Goal: Task Accomplishment & Management: Use online tool/utility

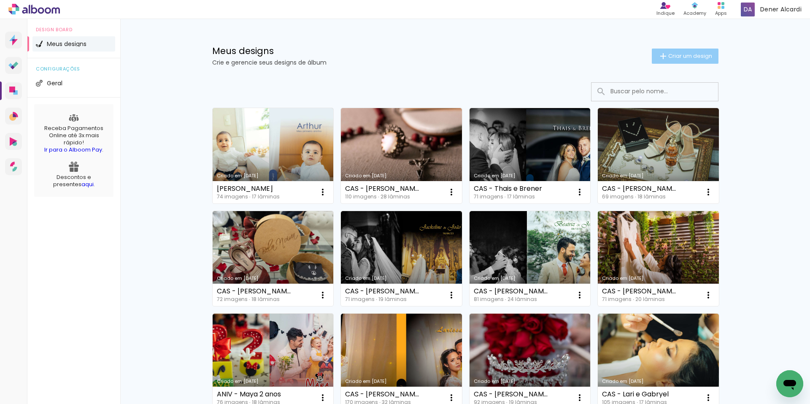
click at [671, 57] on span "Criar um design" at bounding box center [690, 55] width 44 height 5
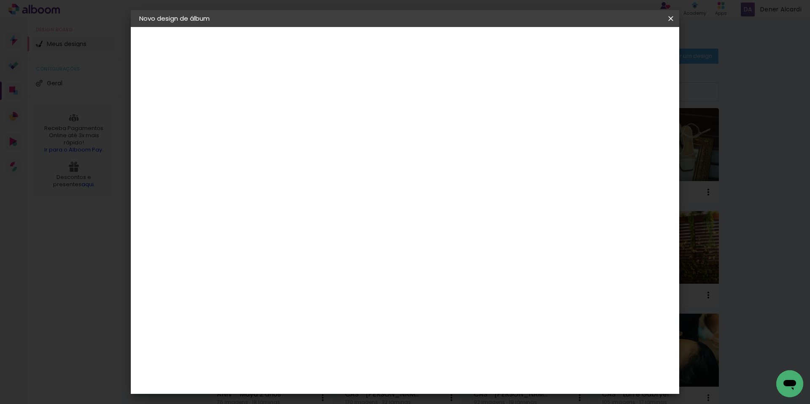
click at [277, 113] on input at bounding box center [277, 113] width 0 height 13
type input "[PERSON_NAME]"
type paper-input "[PERSON_NAME]"
click at [0, 0] on slot "Avançar" at bounding box center [0, 0] width 0 height 0
click at [0, 0] on slot "Tamanho Livre" at bounding box center [0, 0] width 0 height 0
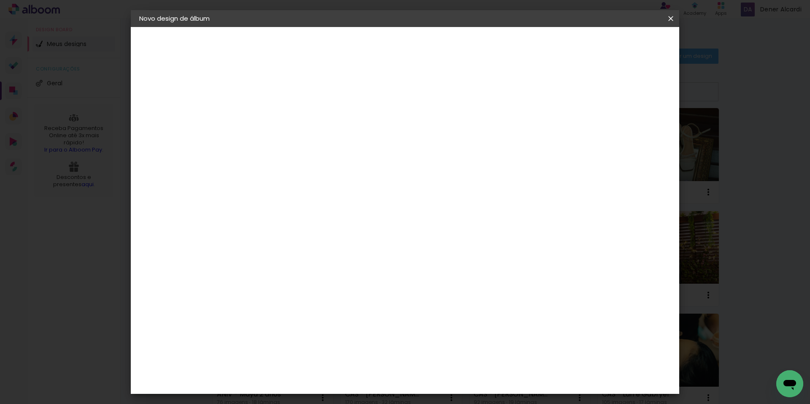
click at [0, 0] on slot "Avançar" at bounding box center [0, 0] width 0 height 0
click at [458, 352] on input "60" at bounding box center [452, 351] width 22 height 13
click at [453, 350] on input "60" at bounding box center [452, 351] width 22 height 13
type input "50"
type paper-input "50"
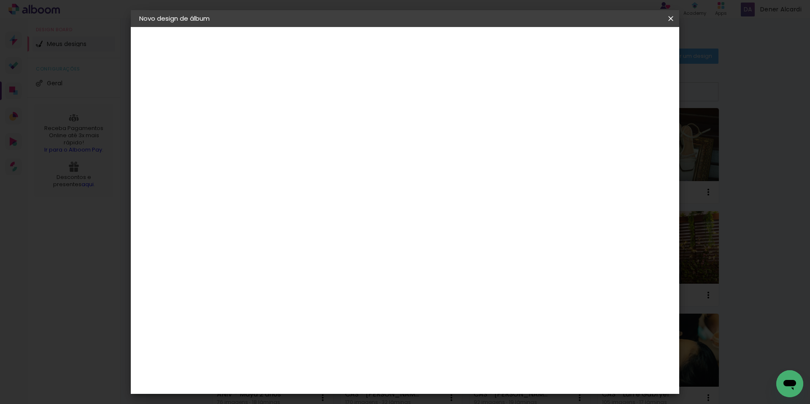
click at [618, 45] on span "Iniciar design" at bounding box center [598, 45] width 38 height 6
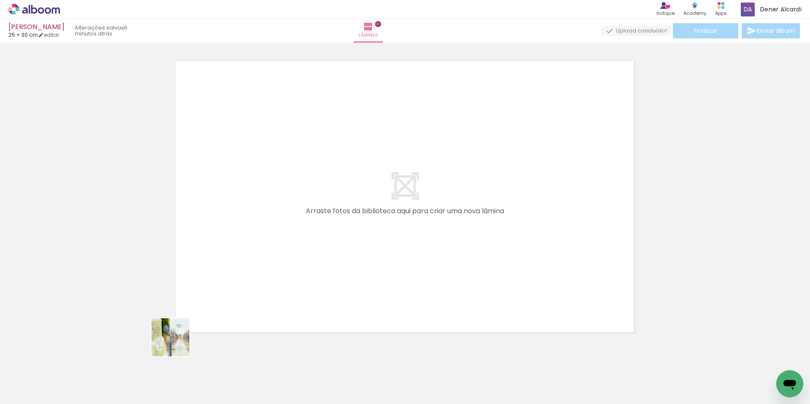
drag, startPoint x: 91, startPoint y: 376, endPoint x: 353, endPoint y: 273, distance: 281.8
click at [353, 273] on quentale-workspace at bounding box center [405, 202] width 810 height 404
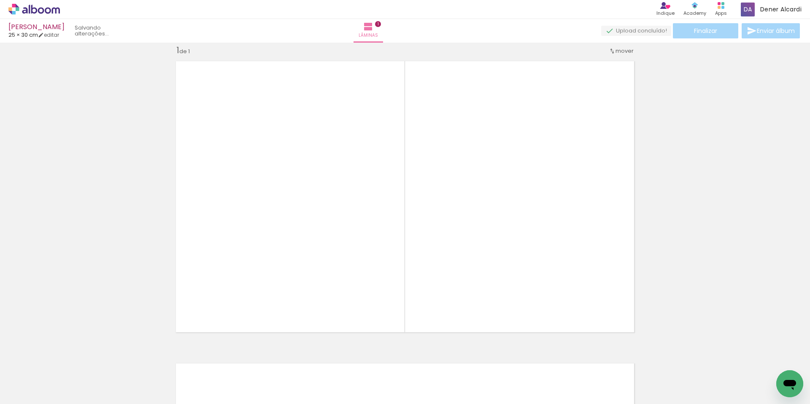
scroll to position [11, 0]
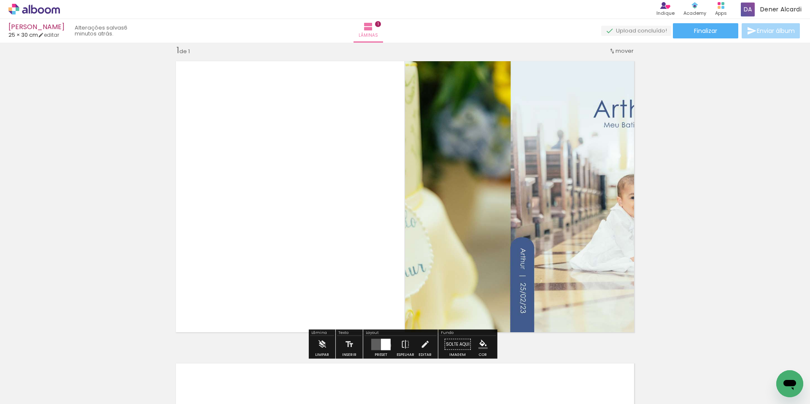
click at [386, 345] on div at bounding box center [386, 343] width 10 height 11
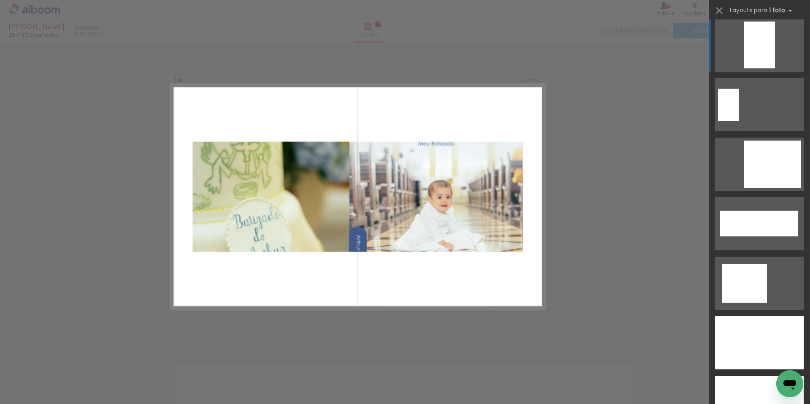
scroll to position [2699, 0]
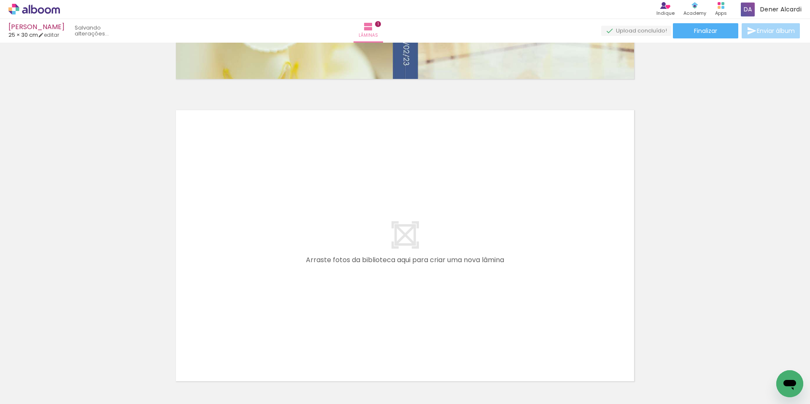
scroll to position [329, 0]
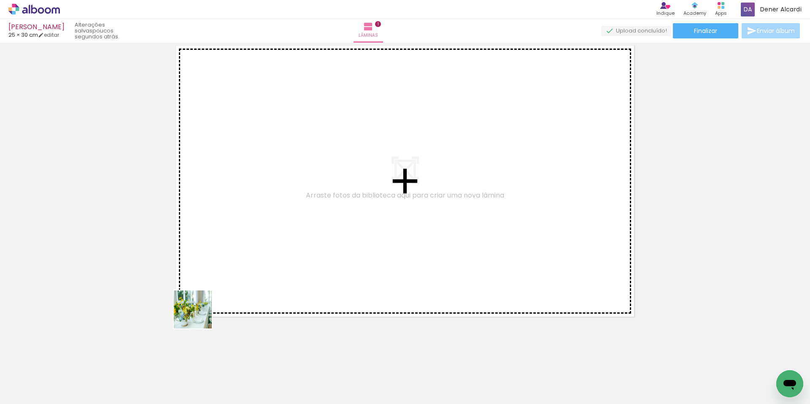
drag, startPoint x: 199, startPoint y: 315, endPoint x: 264, endPoint y: 225, distance: 110.9
click at [264, 225] on quentale-workspace at bounding box center [405, 202] width 810 height 404
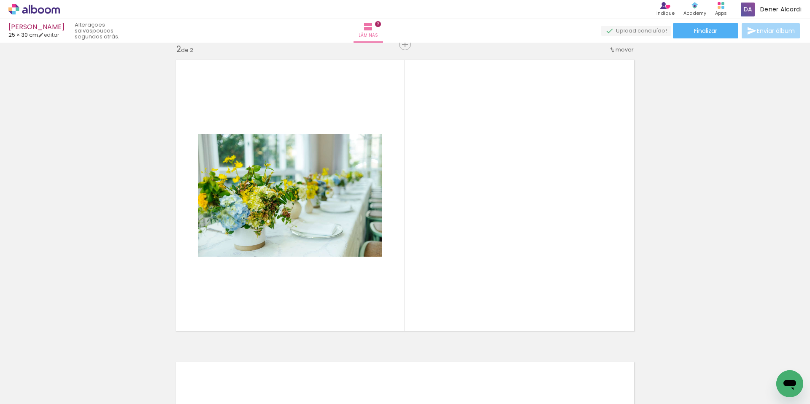
scroll to position [313, 0]
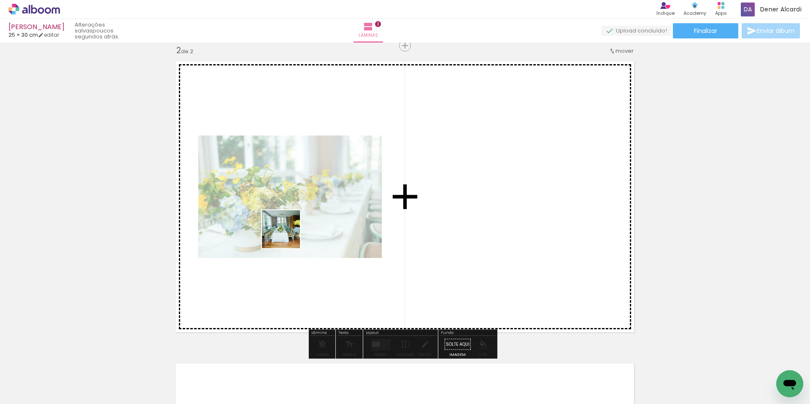
drag, startPoint x: 184, startPoint y: 360, endPoint x: 299, endPoint y: 221, distance: 180.1
click at [299, 221] on quentale-workspace at bounding box center [405, 202] width 810 height 404
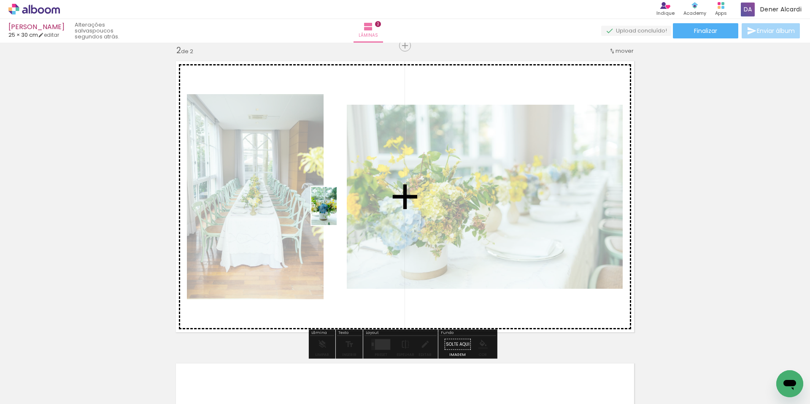
drag, startPoint x: 240, startPoint y: 363, endPoint x: 394, endPoint y: 247, distance: 193.0
click at [339, 209] on quentale-workspace at bounding box center [405, 202] width 810 height 404
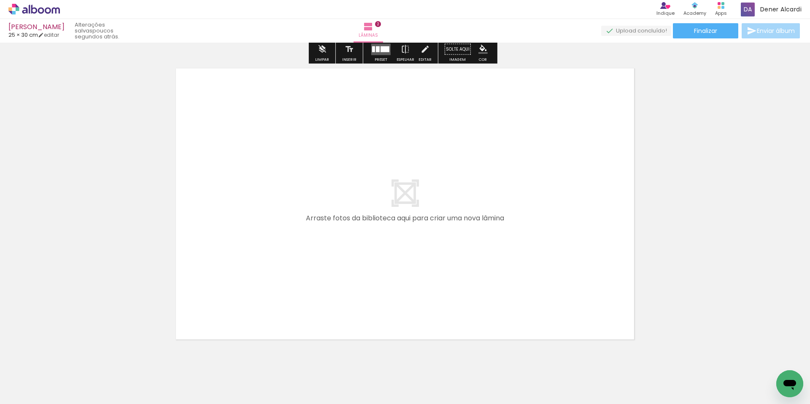
scroll to position [608, 0]
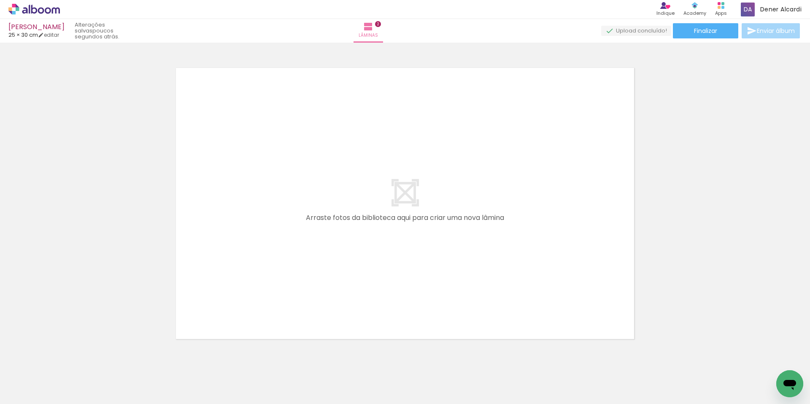
drag, startPoint x: 371, startPoint y: 270, endPoint x: 385, endPoint y: 323, distance: 54.9
click at [372, 254] on quentale-workspace at bounding box center [405, 202] width 810 height 404
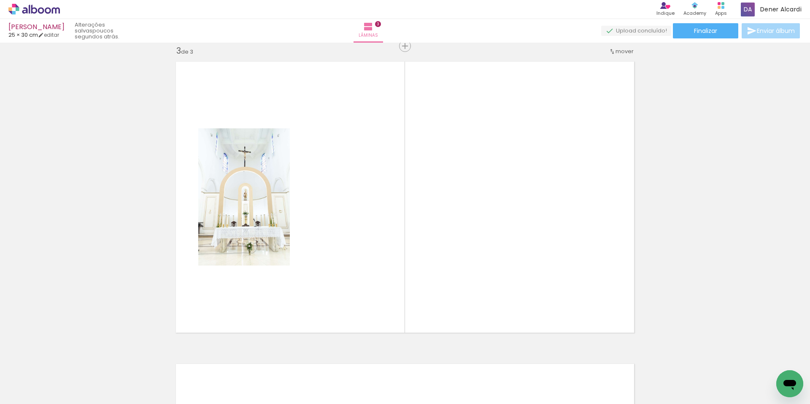
scroll to position [615, 0]
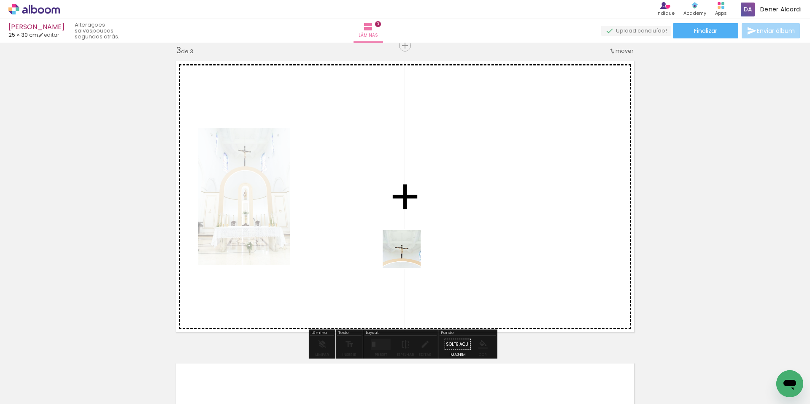
drag, startPoint x: 388, startPoint y: 329, endPoint x: 630, endPoint y: 353, distance: 242.9
click at [415, 230] on quentale-workspace at bounding box center [405, 202] width 810 height 404
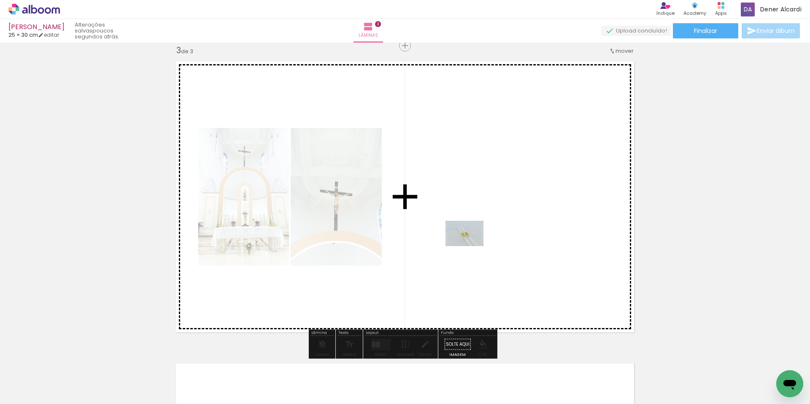
drag, startPoint x: 651, startPoint y: 366, endPoint x: 471, endPoint y: 246, distance: 216.7
click at [471, 246] on quentale-workspace at bounding box center [405, 202] width 810 height 404
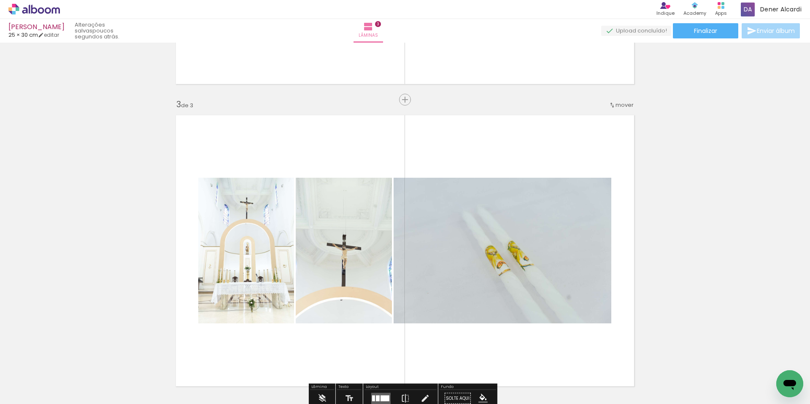
scroll to position [488, 0]
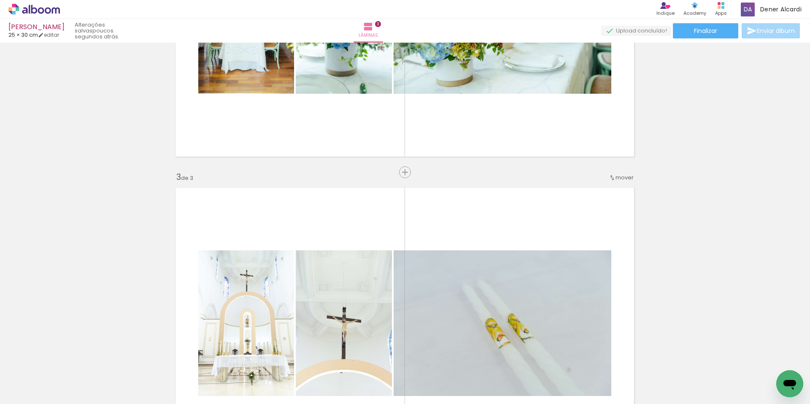
click at [619, 178] on span "mover" at bounding box center [624, 177] width 18 height 8
click at [606, 178] on paper-item "antes da 1" at bounding box center [600, 176] width 64 height 14
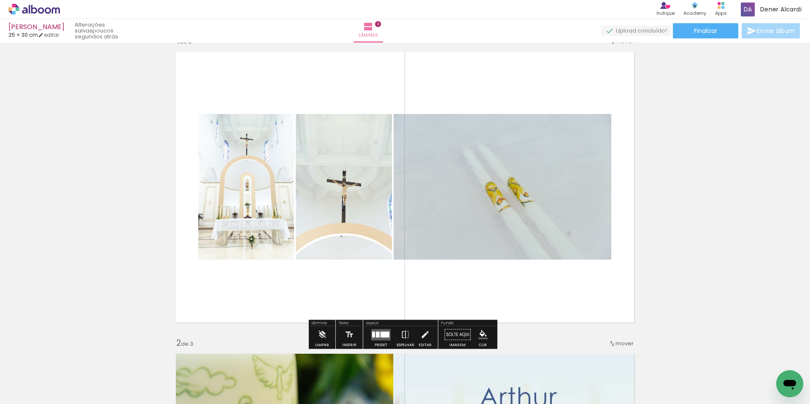
scroll to position [0, 0]
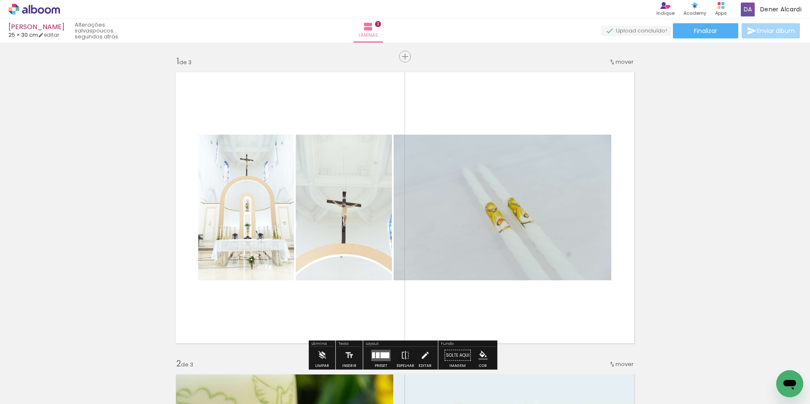
click at [617, 62] on span "mover" at bounding box center [624, 62] width 18 height 8
click at [603, 75] on span "2" at bounding box center [605, 74] width 5 height 14
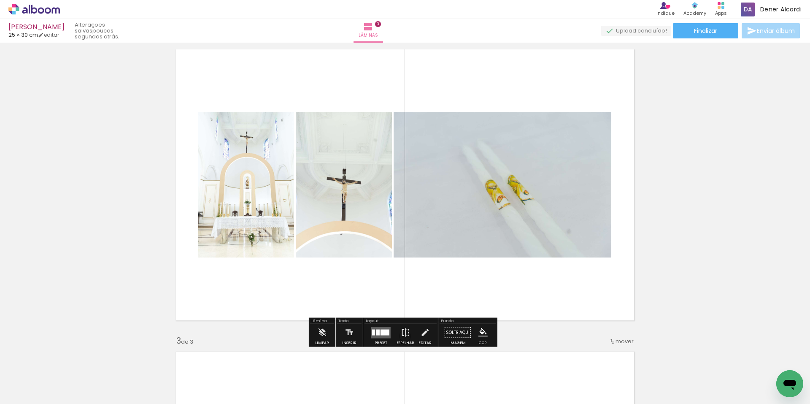
scroll to position [337, 0]
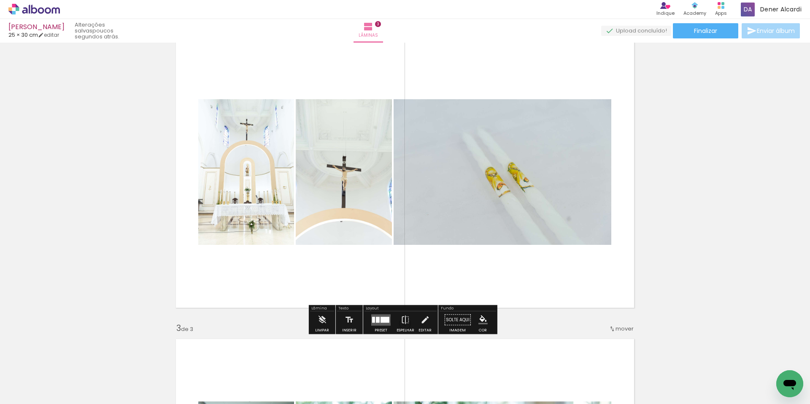
click at [385, 319] on div at bounding box center [384, 319] width 9 height 6
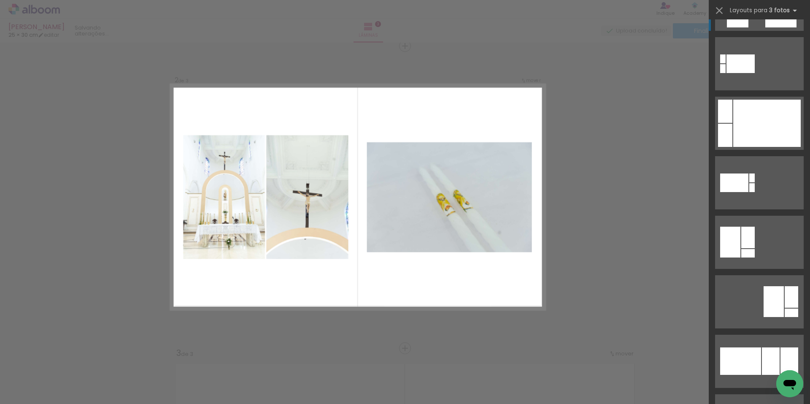
scroll to position [548, 0]
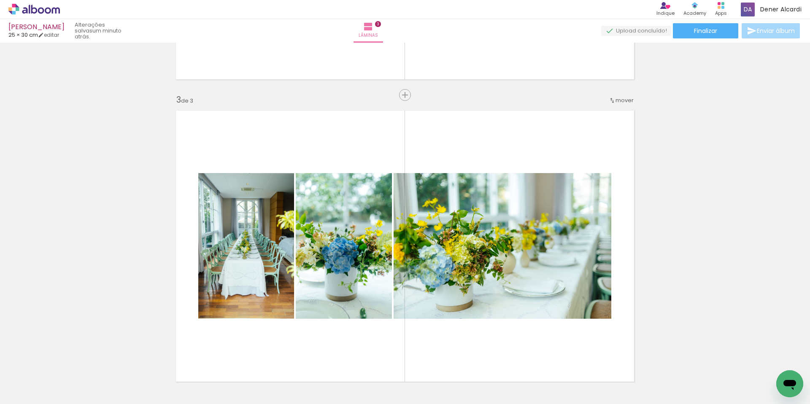
scroll to position [608, 0]
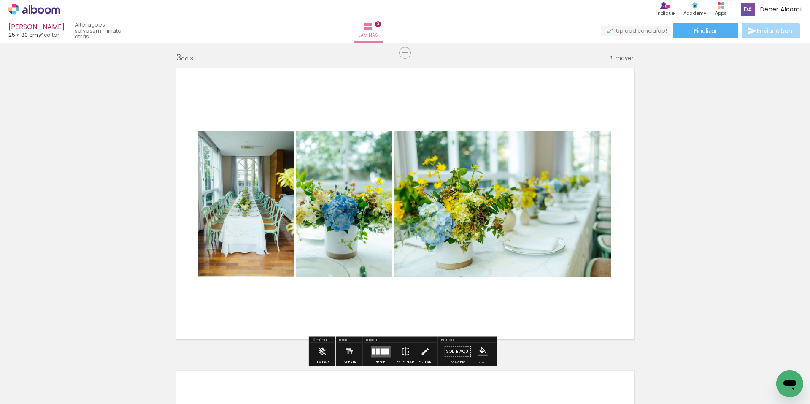
click at [379, 346] on quentale-layouter at bounding box center [380, 350] width 19 height 11
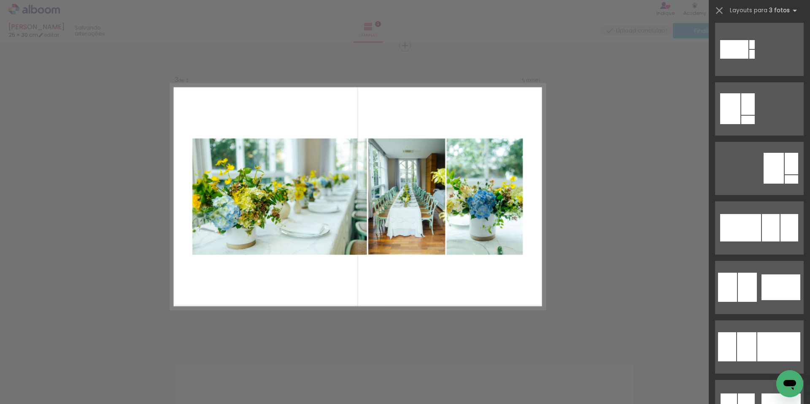
scroll to position [548, 0]
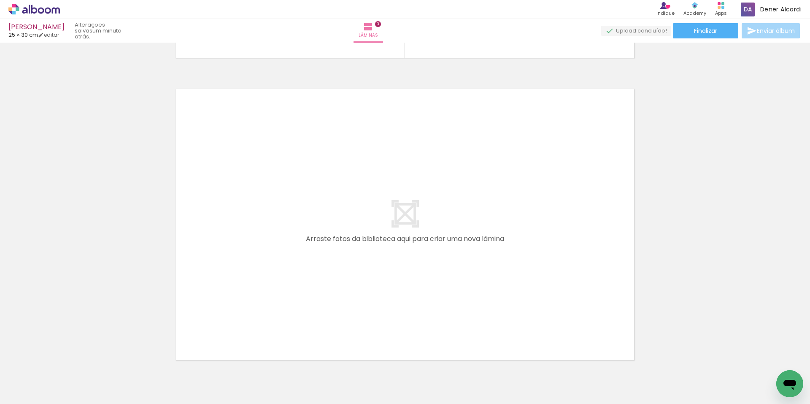
scroll to position [910, 0]
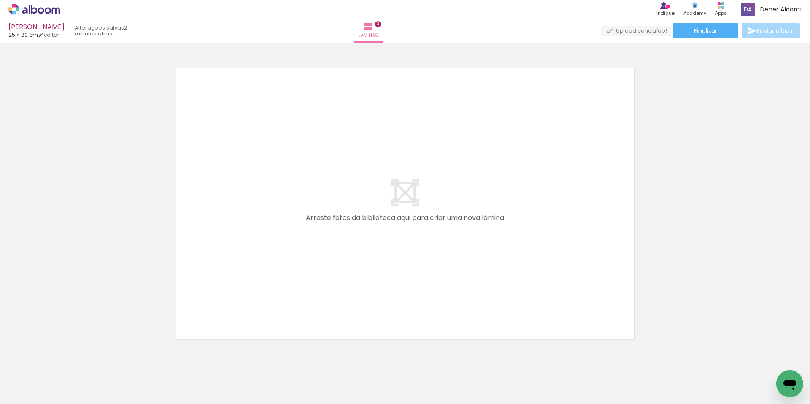
drag, startPoint x: 276, startPoint y: 380, endPoint x: 395, endPoint y: 326, distance: 130.1
click at [315, 210] on quentale-workspace at bounding box center [405, 202] width 810 height 404
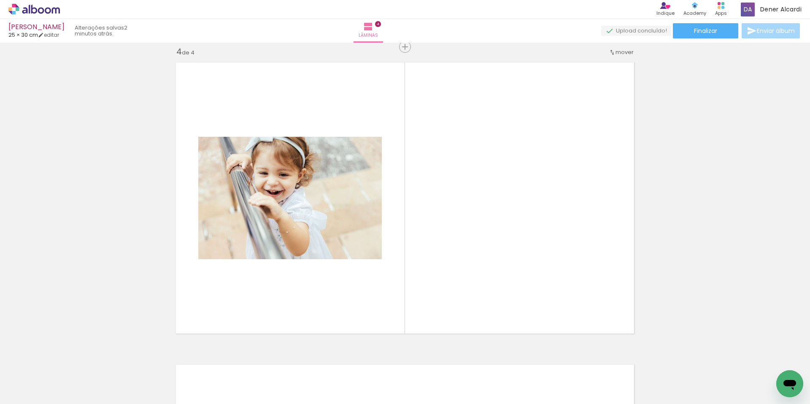
scroll to position [917, 0]
drag, startPoint x: 423, startPoint y: 377, endPoint x: 449, endPoint y: 245, distance: 135.1
click at [449, 245] on quentale-workspace at bounding box center [405, 202] width 810 height 404
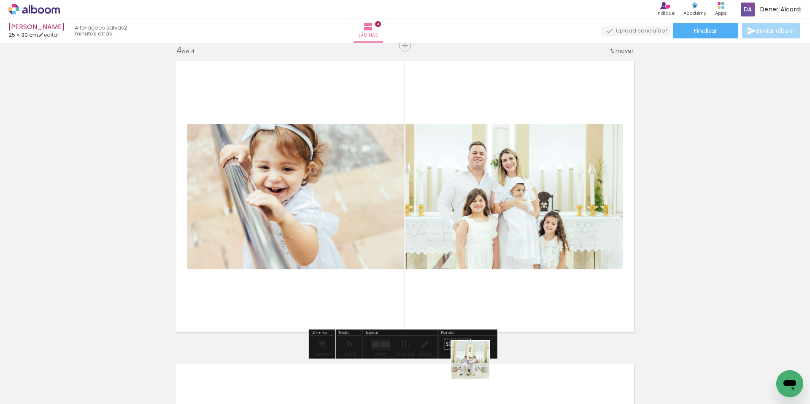
drag, startPoint x: 470, startPoint y: 383, endPoint x: 517, endPoint y: 267, distance: 125.5
click at [490, 256] on quentale-workspace at bounding box center [405, 202] width 810 height 404
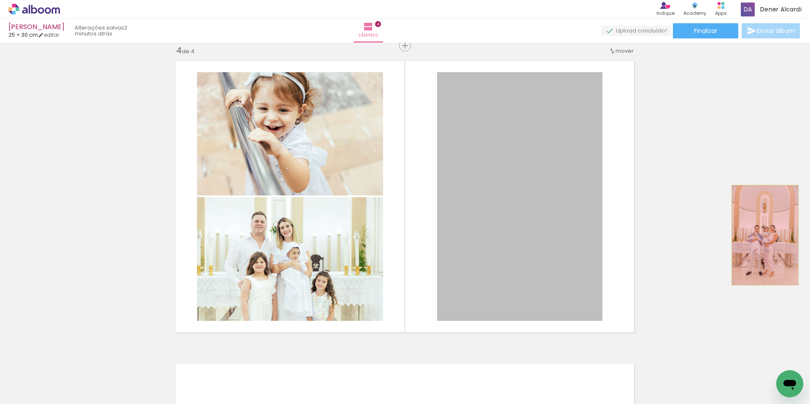
drag, startPoint x: 519, startPoint y: 211, endPoint x: 762, endPoint y: 235, distance: 243.6
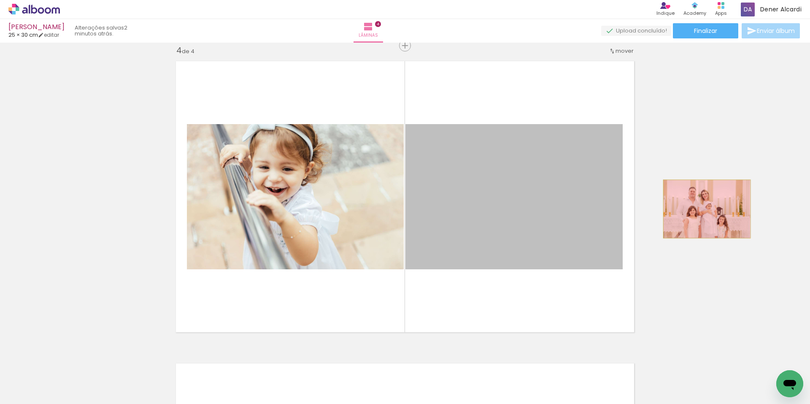
drag, startPoint x: 503, startPoint y: 216, endPoint x: 706, endPoint y: 207, distance: 203.9
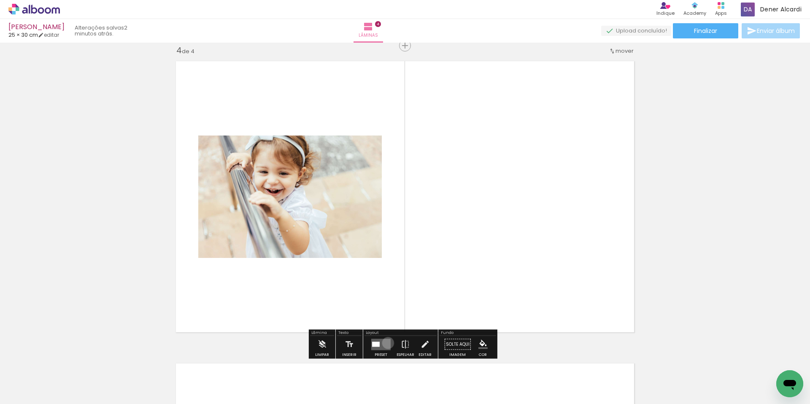
click at [386, 342] on quentale-layouter at bounding box center [380, 343] width 19 height 11
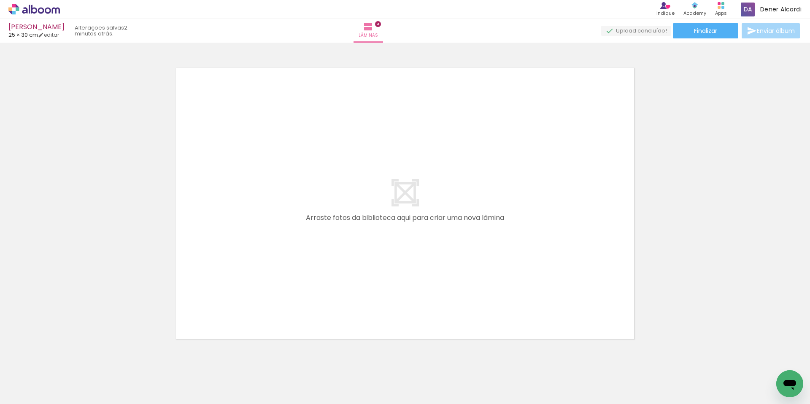
scroll to position [1234, 0]
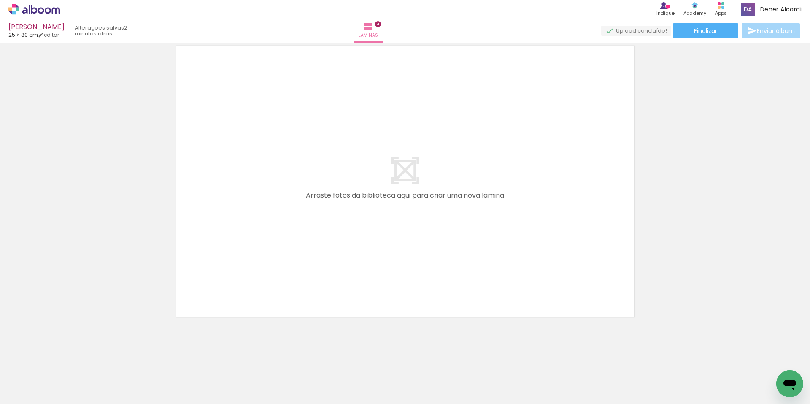
drag, startPoint x: 419, startPoint y: 361, endPoint x: 404, endPoint y: 256, distance: 106.5
click at [404, 256] on quentale-workspace at bounding box center [405, 202] width 810 height 404
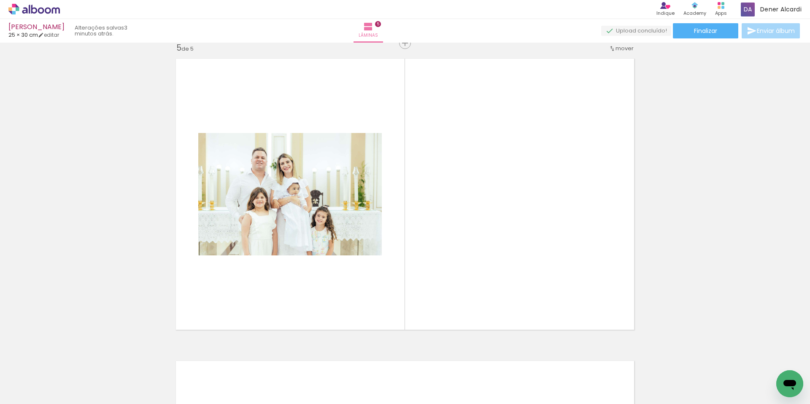
scroll to position [1219, 0]
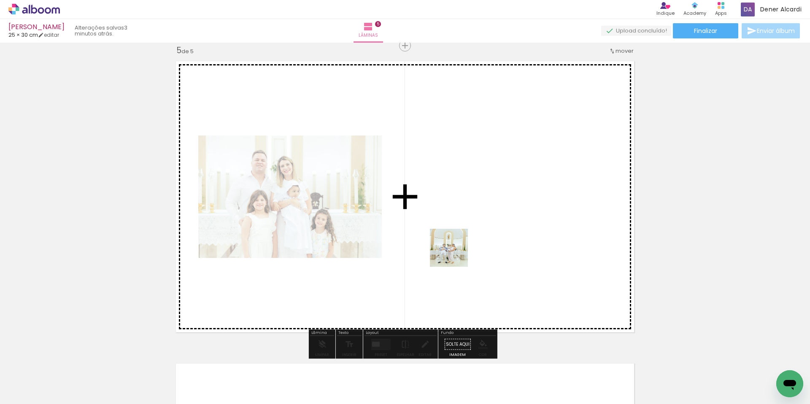
drag, startPoint x: 455, startPoint y: 284, endPoint x: 503, endPoint y: 350, distance: 81.8
click at [455, 253] on quentale-workspace at bounding box center [405, 202] width 810 height 404
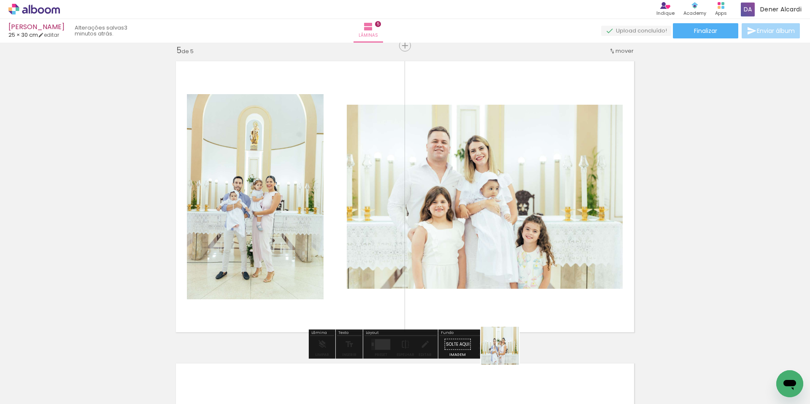
drag, startPoint x: 506, startPoint y: 352, endPoint x: 563, endPoint y: 338, distance: 58.2
click at [485, 271] on quentale-workspace at bounding box center [405, 202] width 810 height 404
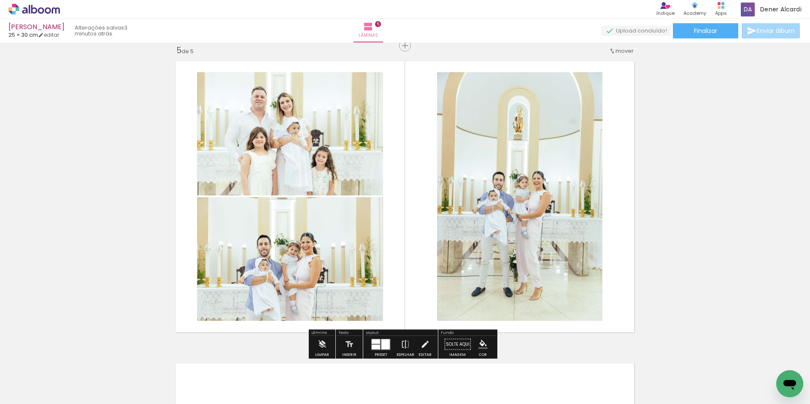
drag, startPoint x: 564, startPoint y: 366, endPoint x: 660, endPoint y: 278, distance: 130.7
click at [542, 277] on quentale-workspace at bounding box center [405, 202] width 810 height 404
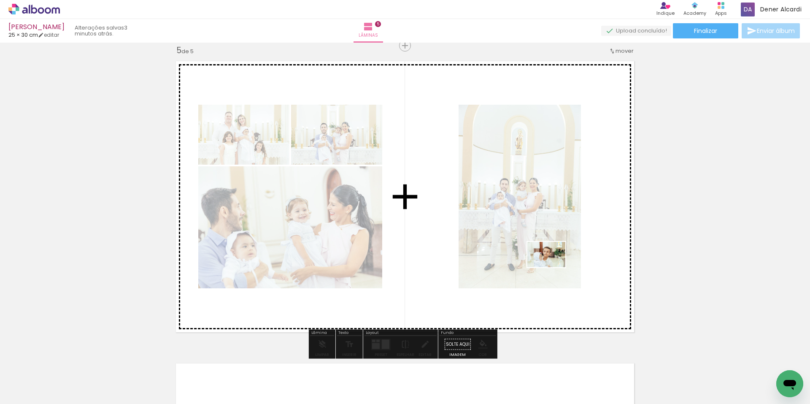
drag, startPoint x: 617, startPoint y: 382, endPoint x: 552, endPoint y: 267, distance: 131.6
click at [552, 267] on quentale-workspace at bounding box center [405, 202] width 810 height 404
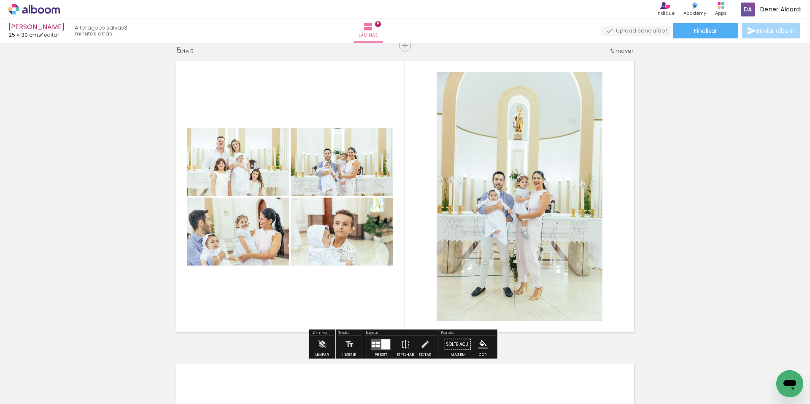
click at [381, 344] on div at bounding box center [385, 344] width 8 height 10
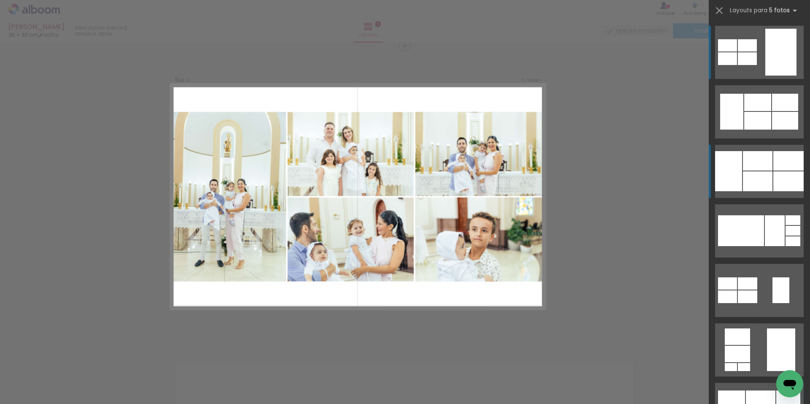
click at [773, 181] on div at bounding box center [788, 181] width 30 height 20
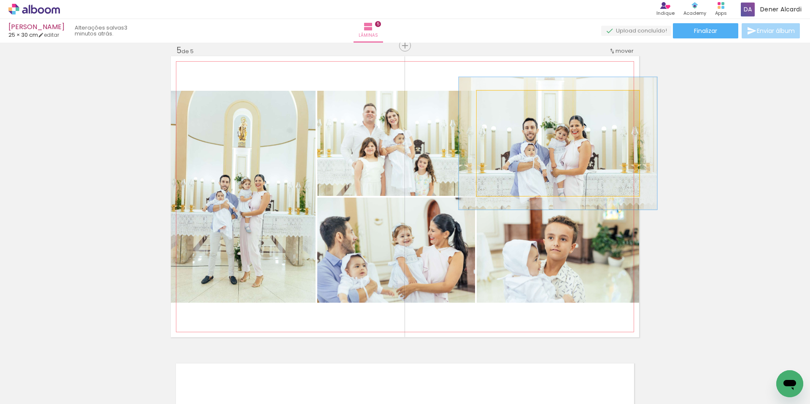
drag, startPoint x: 496, startPoint y: 101, endPoint x: 502, endPoint y: 100, distance: 6.3
type paper-slider "122"
click at [502, 100] on div at bounding box center [503, 100] width 8 height 8
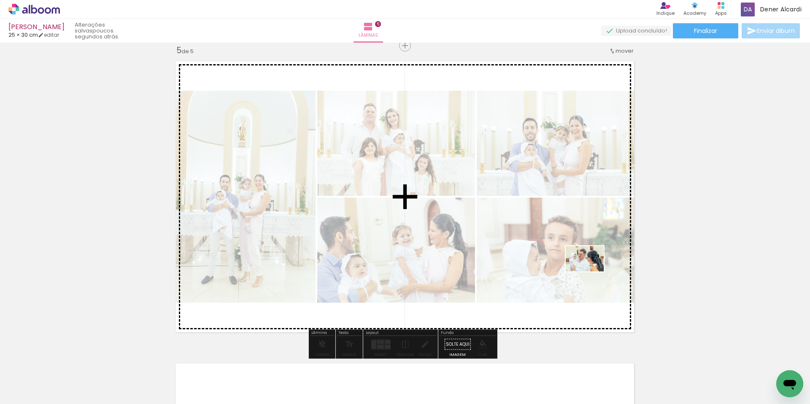
drag, startPoint x: 684, startPoint y: 350, endPoint x: 591, endPoint y: 271, distance: 122.1
click at [591, 271] on quentale-workspace at bounding box center [405, 202] width 810 height 404
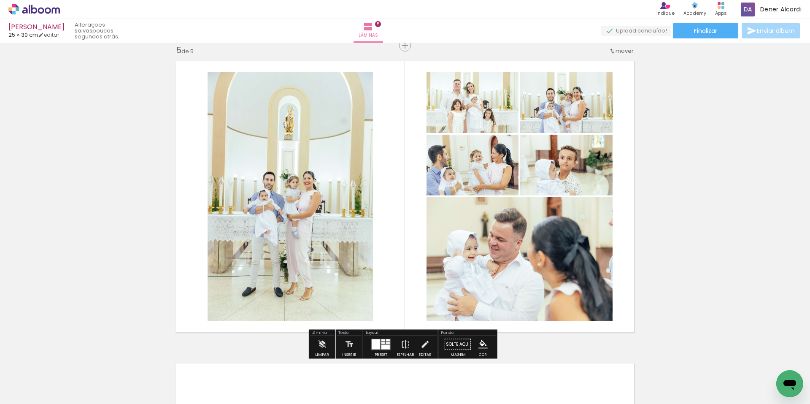
click at [381, 343] on div at bounding box center [383, 343] width 4 height 2
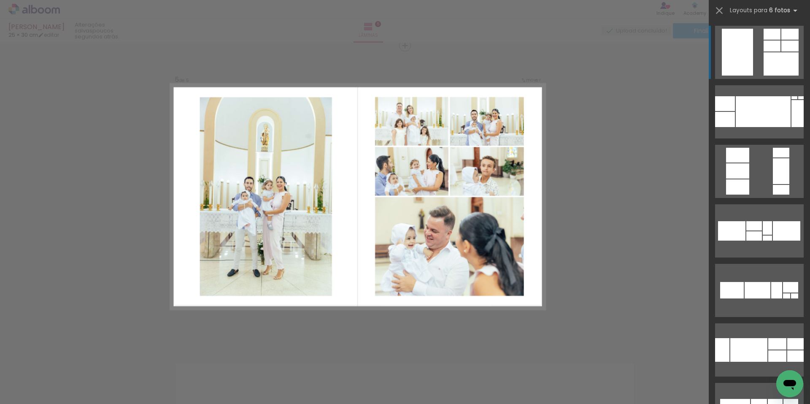
click at [735, 96] on div at bounding box center [725, 103] width 20 height 15
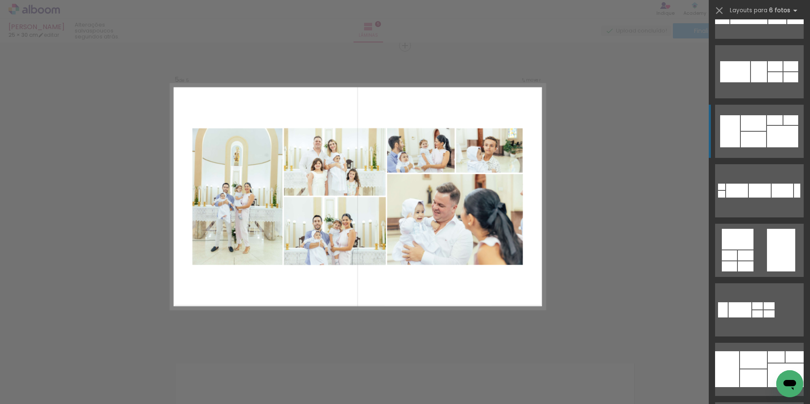
scroll to position [422, 0]
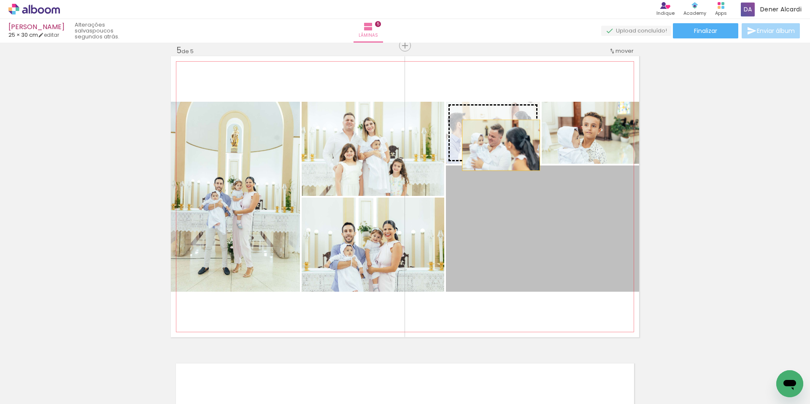
drag, startPoint x: 556, startPoint y: 240, endPoint x: 498, endPoint y: 145, distance: 111.9
click at [0, 0] on slot at bounding box center [0, 0] width 0 height 0
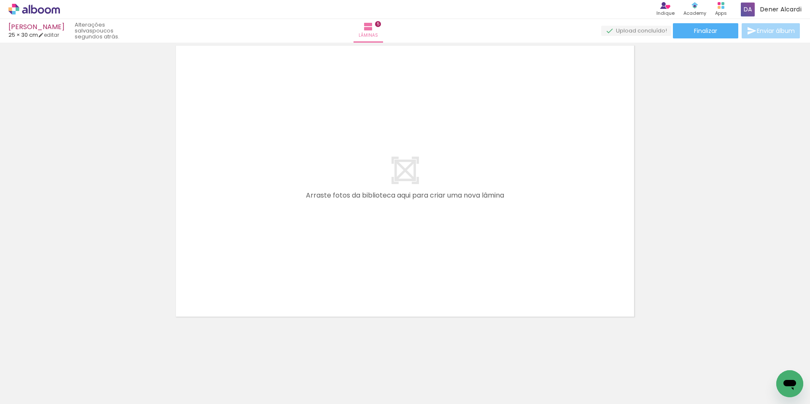
scroll to position [0, 579]
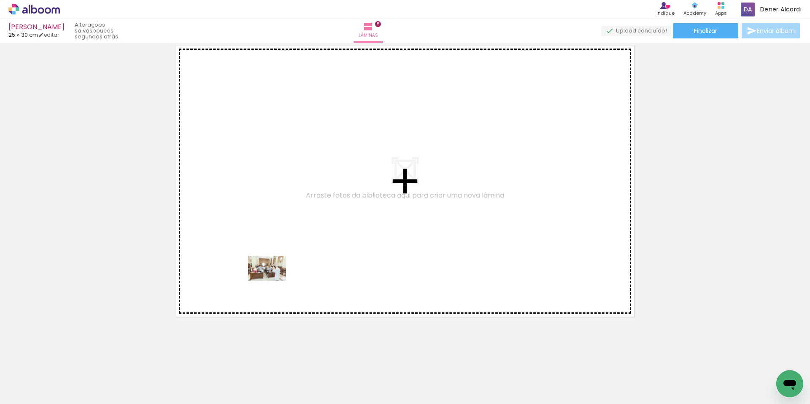
drag, startPoint x: 170, startPoint y: 384, endPoint x: 273, endPoint y: 281, distance: 146.4
click at [273, 281] on quentale-workspace at bounding box center [405, 202] width 810 height 404
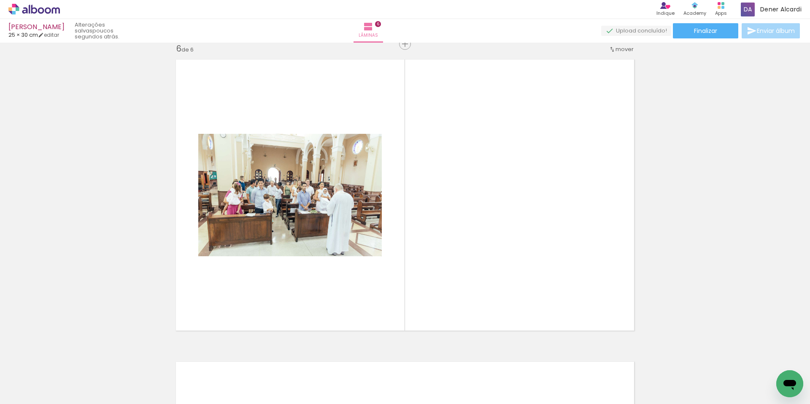
scroll to position [1521, 0]
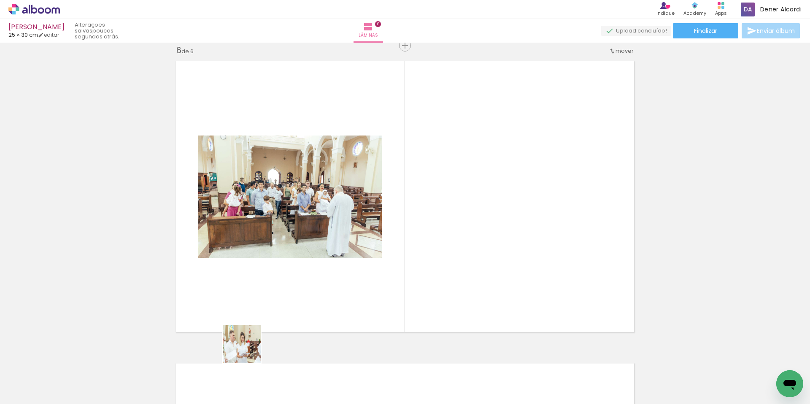
drag, startPoint x: 248, startPoint y: 350, endPoint x: 274, endPoint y: 347, distance: 26.4
click at [299, 281] on quentale-workspace at bounding box center [405, 202] width 810 height 404
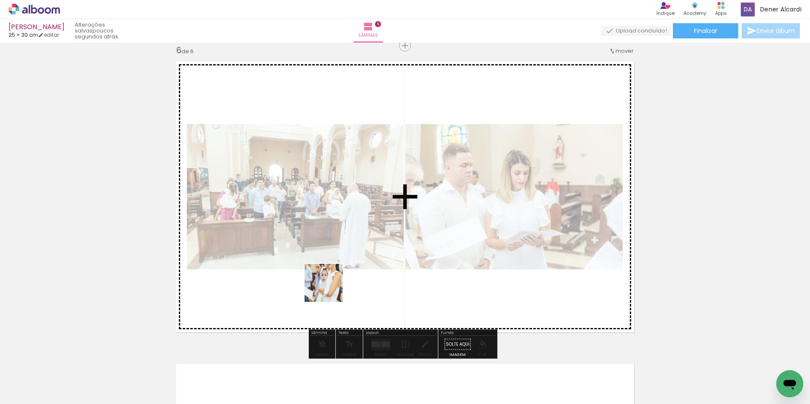
drag, startPoint x: 308, startPoint y: 315, endPoint x: 343, endPoint y: 296, distance: 40.0
click at [334, 282] on quentale-workspace at bounding box center [405, 202] width 810 height 404
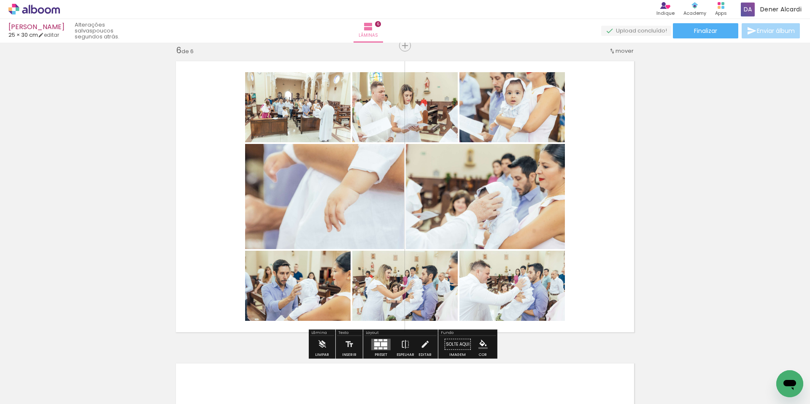
scroll to position [0, 579]
click at [384, 344] on div at bounding box center [384, 344] width 6 height 4
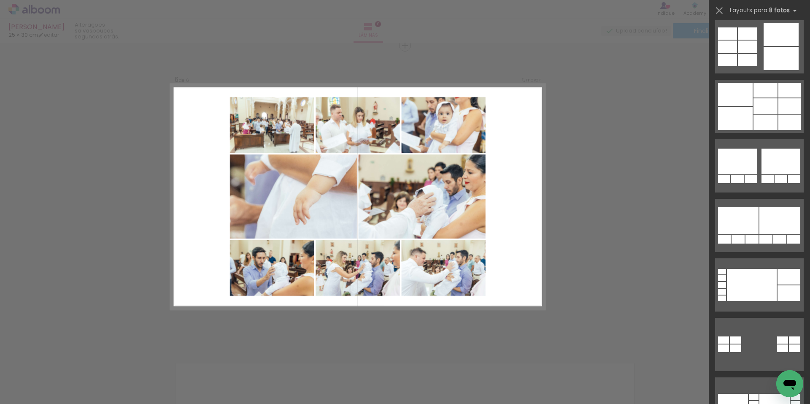
scroll to position [0, 0]
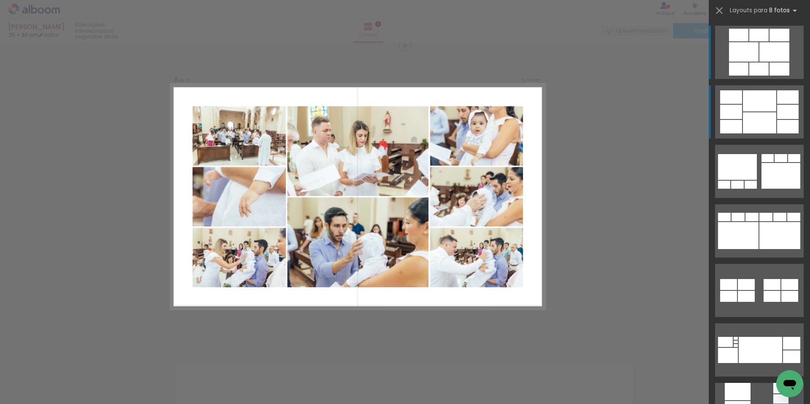
click at [765, 116] on div at bounding box center [759, 122] width 33 height 21
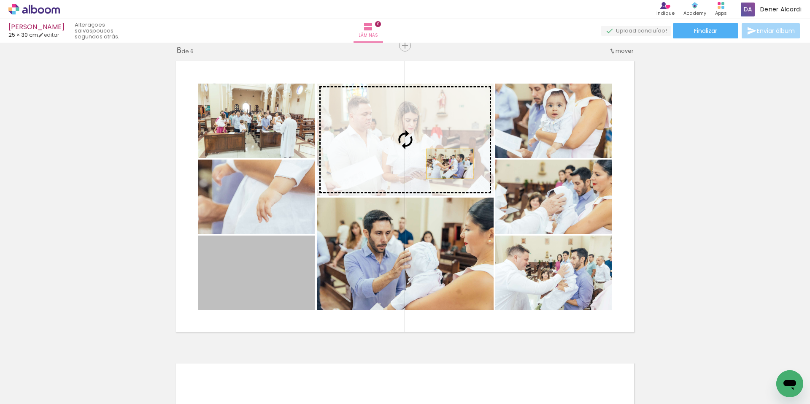
drag, startPoint x: 244, startPoint y: 282, endPoint x: 447, endPoint y: 164, distance: 234.9
click at [0, 0] on slot at bounding box center [0, 0] width 0 height 0
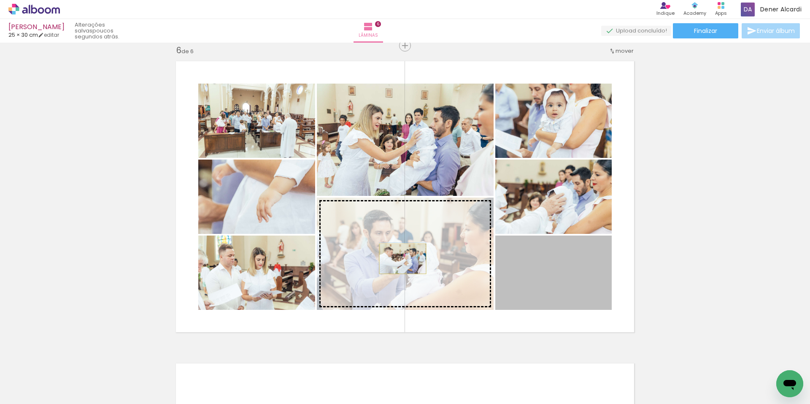
drag, startPoint x: 530, startPoint y: 273, endPoint x: 399, endPoint y: 259, distance: 131.5
click at [0, 0] on slot at bounding box center [0, 0] width 0 height 0
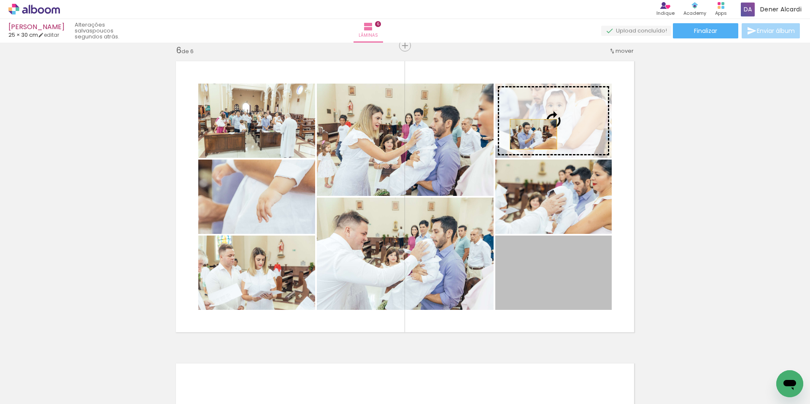
drag, startPoint x: 523, startPoint y: 274, endPoint x: 530, endPoint y: 134, distance: 139.8
click at [0, 0] on slot at bounding box center [0, 0] width 0 height 0
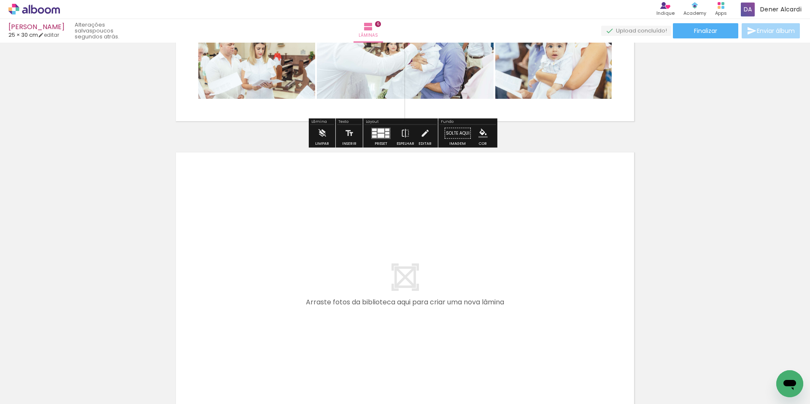
scroll to position [1838, 0]
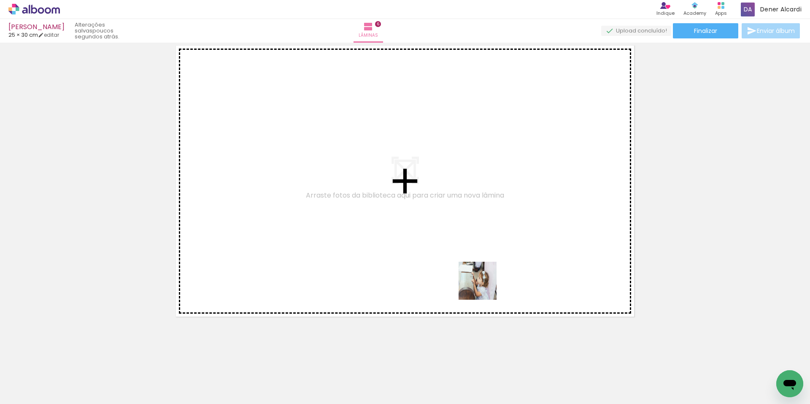
drag, startPoint x: 550, startPoint y: 380, endPoint x: 574, endPoint y: 347, distance: 41.6
click at [480, 277] on quentale-workspace at bounding box center [405, 202] width 810 height 404
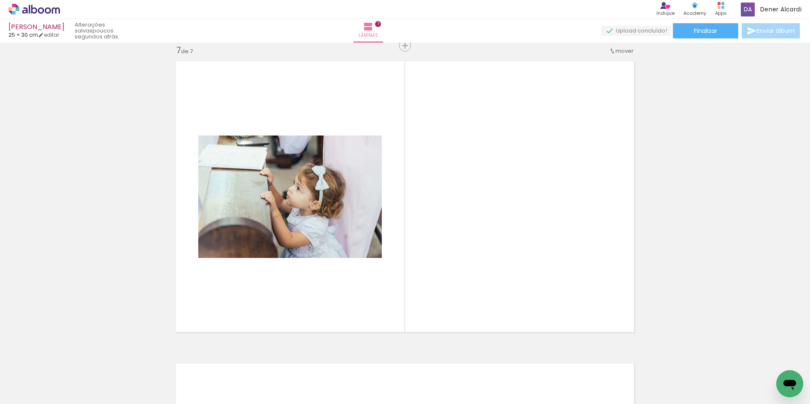
scroll to position [1823, 0]
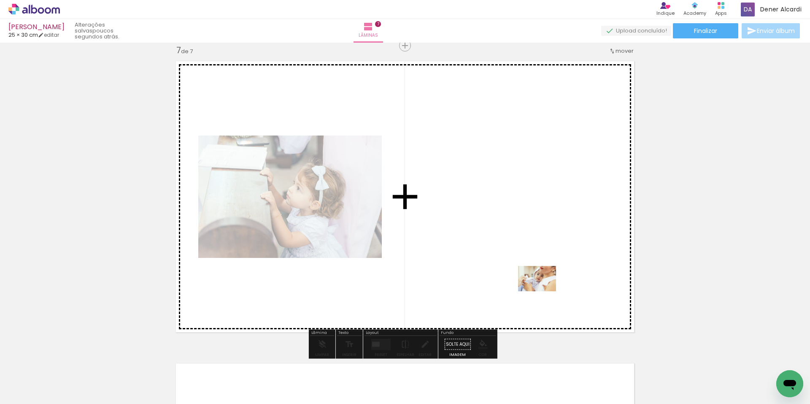
drag, startPoint x: 593, startPoint y: 375, endPoint x: 543, endPoint y: 291, distance: 97.9
click at [543, 291] on quentale-workspace at bounding box center [405, 202] width 810 height 404
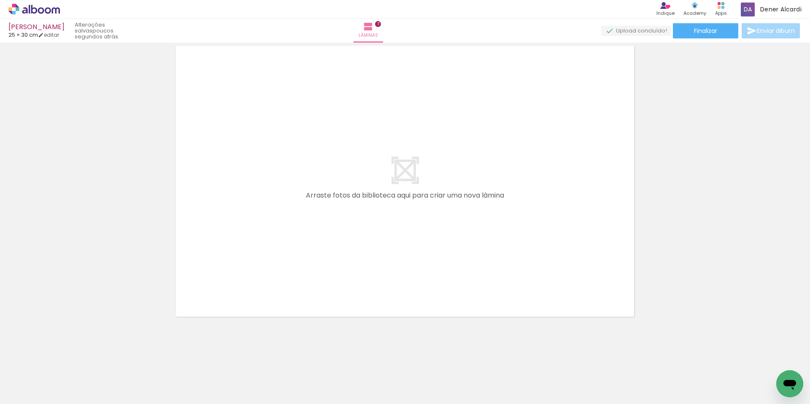
scroll to position [0, 1027]
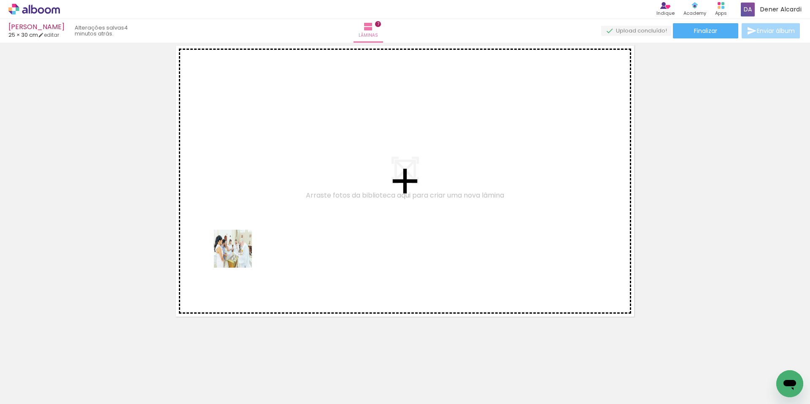
drag, startPoint x: 195, startPoint y: 380, endPoint x: 239, endPoint y: 255, distance: 132.9
click at [239, 255] on quentale-workspace at bounding box center [405, 202] width 810 height 404
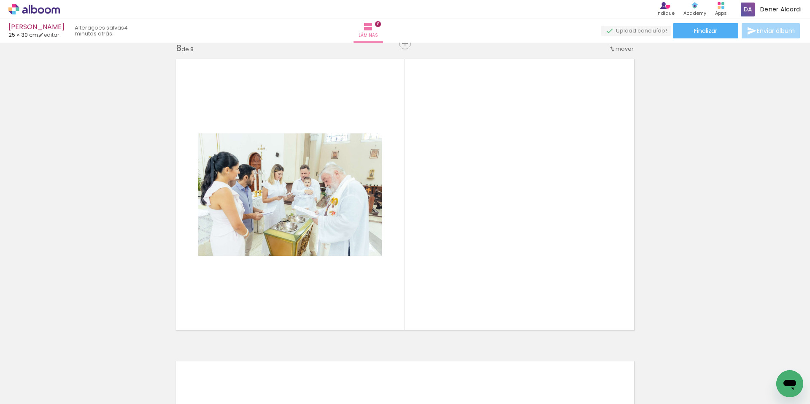
scroll to position [2125, 0]
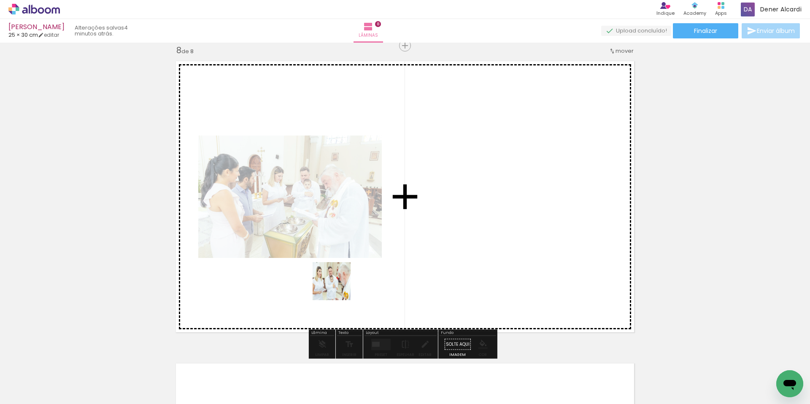
drag, startPoint x: 310, startPoint y: 311, endPoint x: 357, endPoint y: 273, distance: 60.7
click at [357, 273] on quentale-workspace at bounding box center [405, 202] width 810 height 404
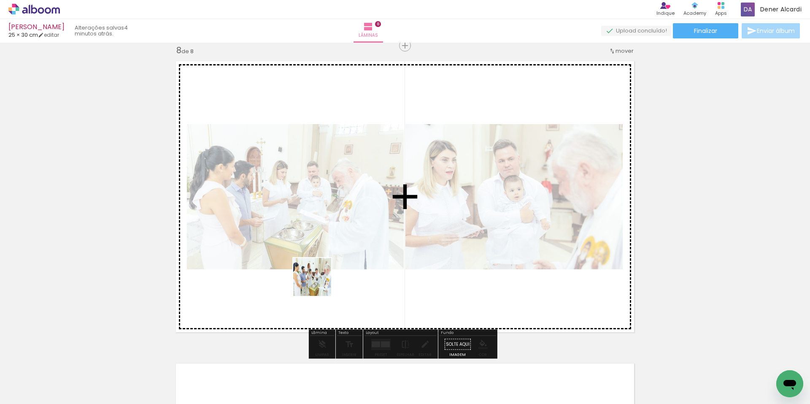
drag, startPoint x: 293, startPoint y: 372, endPoint x: 347, endPoint y: 354, distance: 57.5
click at [320, 276] on quentale-workspace at bounding box center [405, 202] width 810 height 404
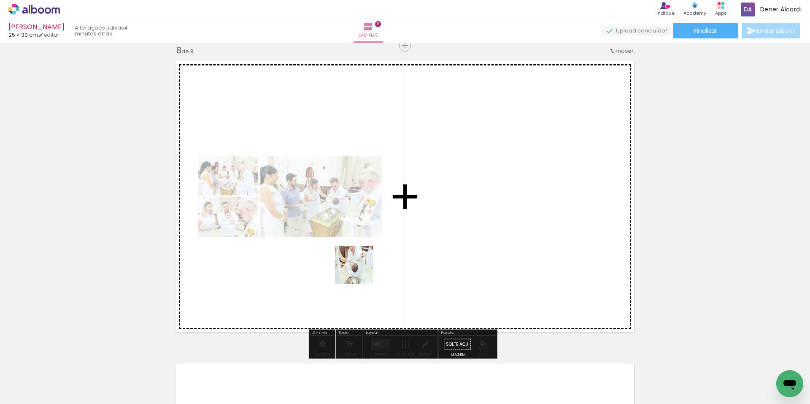
drag, startPoint x: 356, startPoint y: 297, endPoint x: 360, endPoint y: 271, distance: 26.8
click at [360, 271] on quentale-workspace at bounding box center [405, 202] width 810 height 404
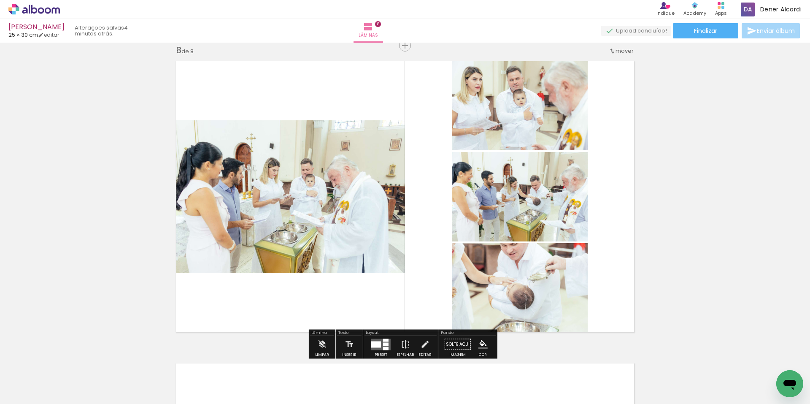
scroll to position [0, 1027]
click at [383, 344] on div at bounding box center [385, 343] width 5 height 3
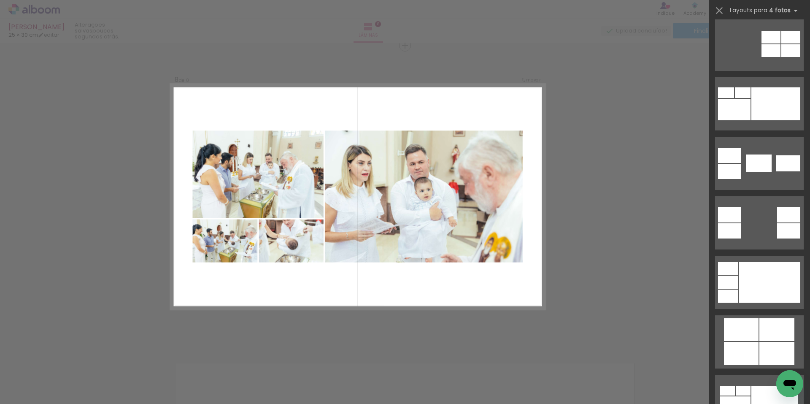
scroll to position [253, 0]
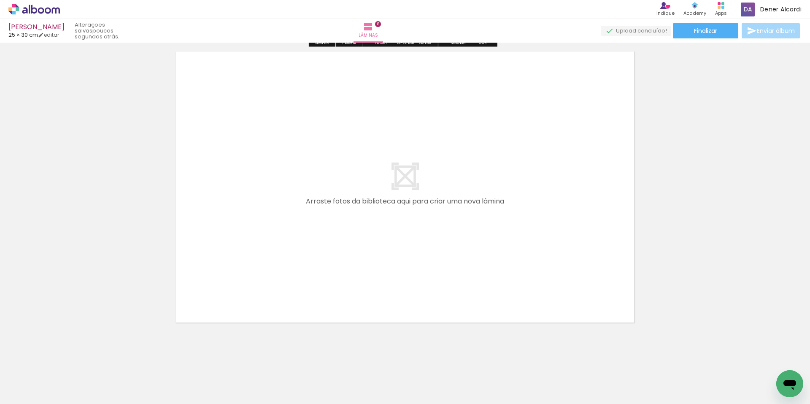
scroll to position [2442, 0]
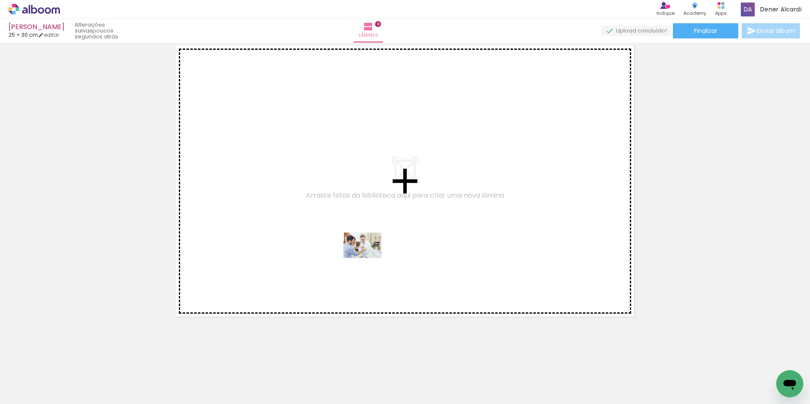
drag, startPoint x: 386, startPoint y: 356, endPoint x: 369, endPoint y: 258, distance: 99.8
click at [369, 258] on quentale-workspace at bounding box center [405, 202] width 810 height 404
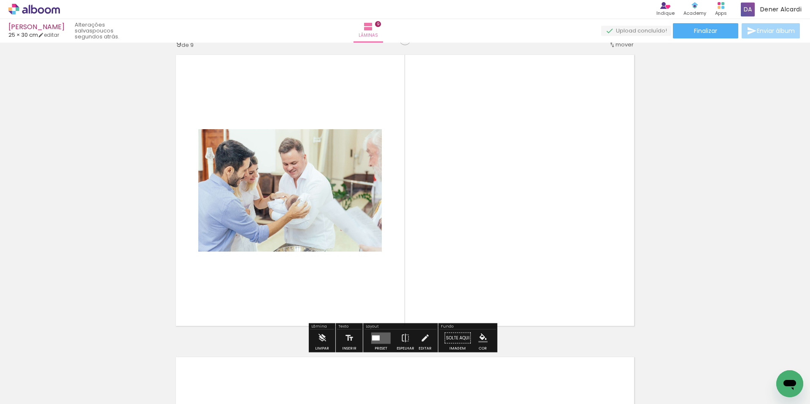
scroll to position [2427, 0]
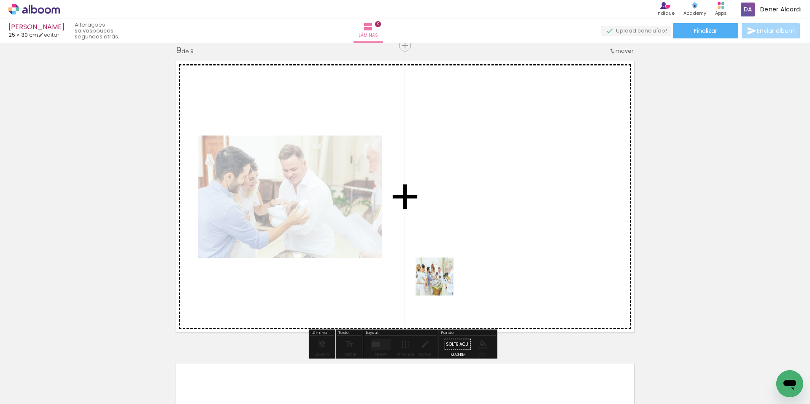
drag, startPoint x: 441, startPoint y: 283, endPoint x: 451, endPoint y: 255, distance: 29.6
click at [451, 255] on quentale-workspace at bounding box center [405, 202] width 810 height 404
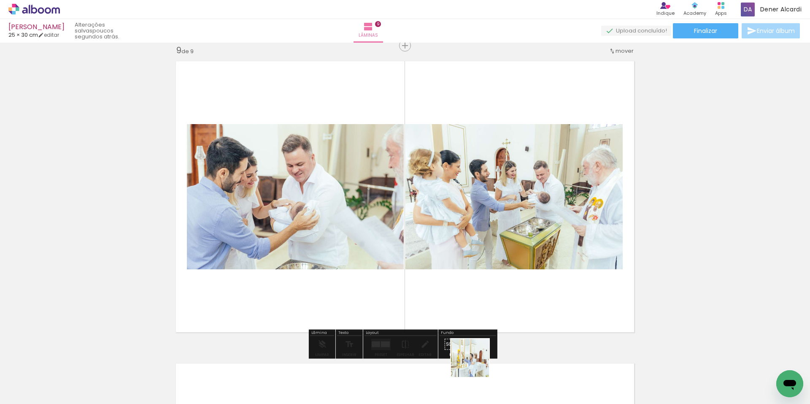
drag, startPoint x: 476, startPoint y: 364, endPoint x: 474, endPoint y: 272, distance: 91.5
click at [474, 272] on quentale-workspace at bounding box center [405, 202] width 810 height 404
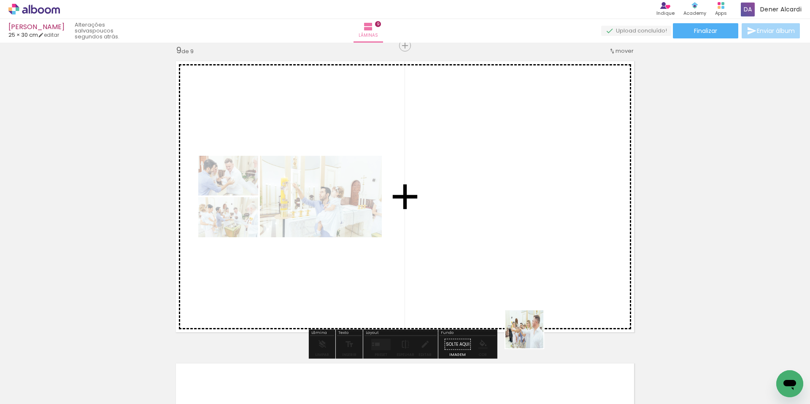
drag, startPoint x: 531, startPoint y: 335, endPoint x: 523, endPoint y: 280, distance: 55.4
click at [523, 280] on quentale-workspace at bounding box center [405, 202] width 810 height 404
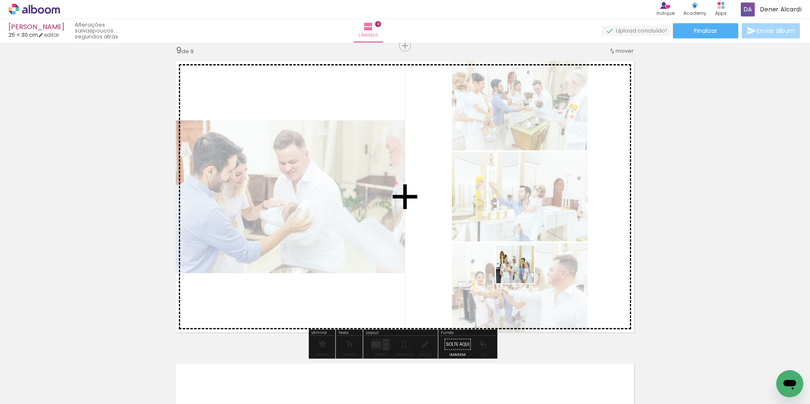
drag, startPoint x: 570, startPoint y: 381, endPoint x: 521, endPoint y: 270, distance: 120.8
click at [521, 270] on quentale-workspace at bounding box center [405, 202] width 810 height 404
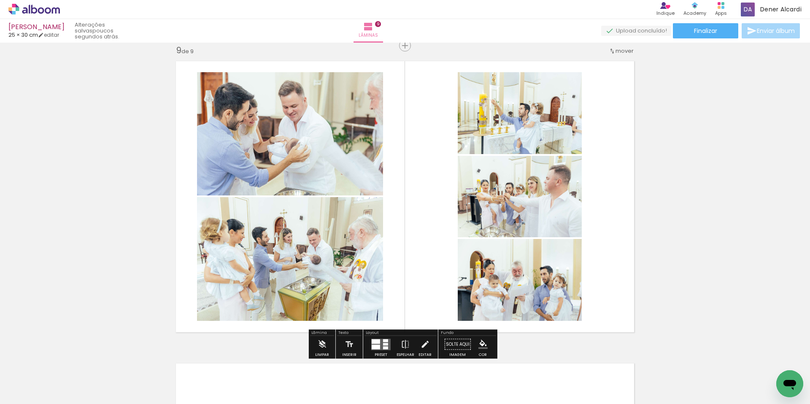
click at [374, 343] on div at bounding box center [376, 341] width 8 height 5
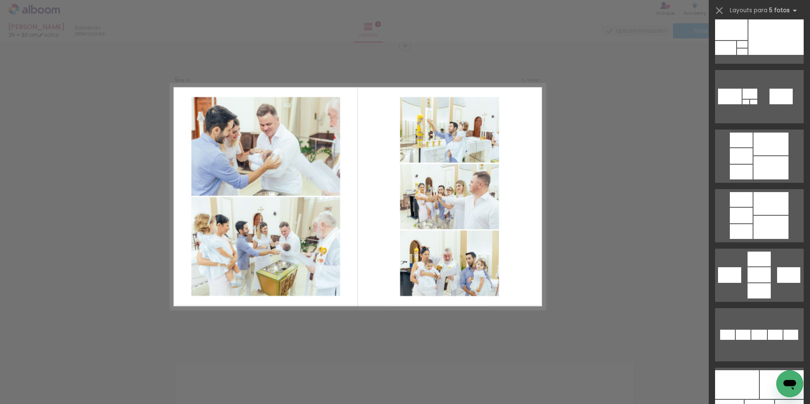
scroll to position [0, 0]
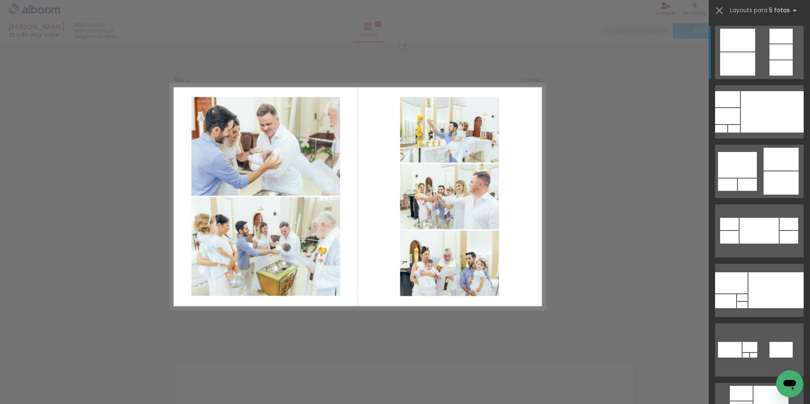
click at [737, 108] on div at bounding box center [727, 116] width 25 height 16
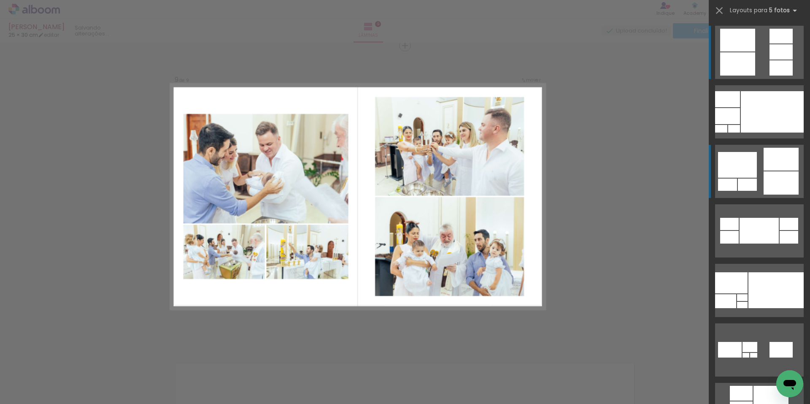
scroll to position [198, 0]
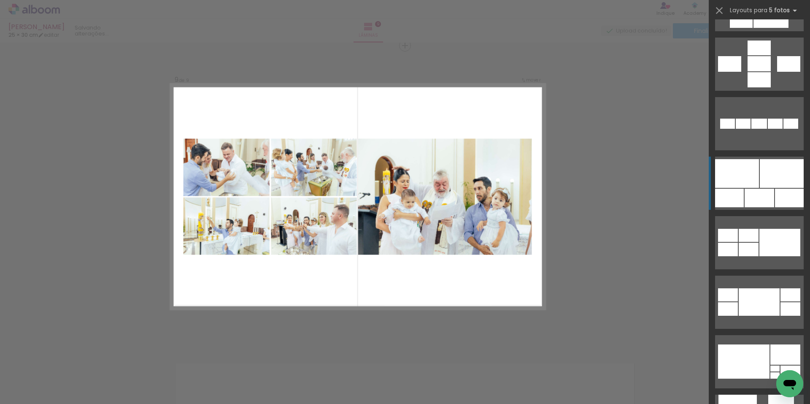
scroll to position [0, 1027]
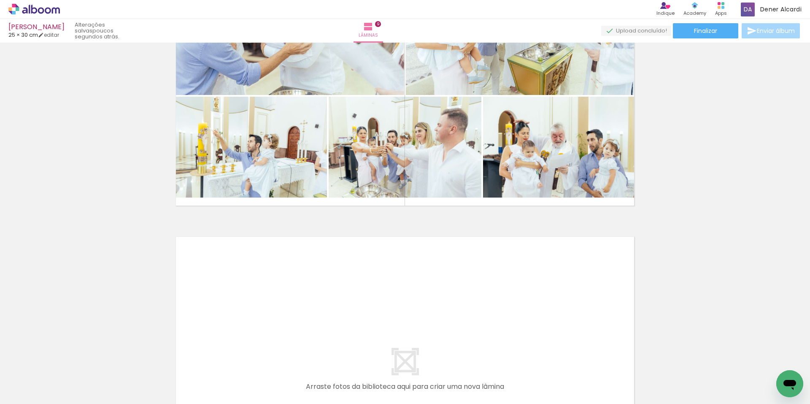
scroll to position [2744, 0]
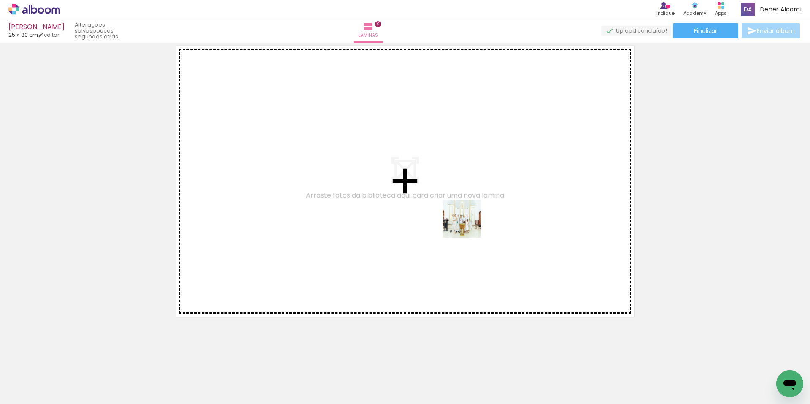
drag, startPoint x: 627, startPoint y: 375, endPoint x: 468, endPoint y: 225, distance: 218.4
click at [468, 225] on quentale-workspace at bounding box center [405, 202] width 810 height 404
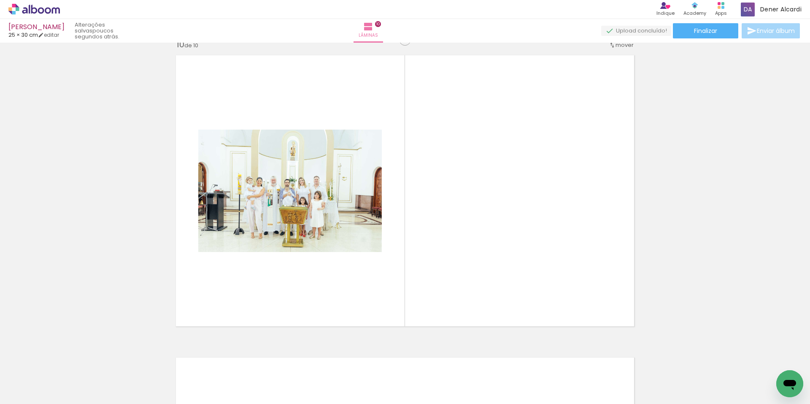
scroll to position [2729, 0]
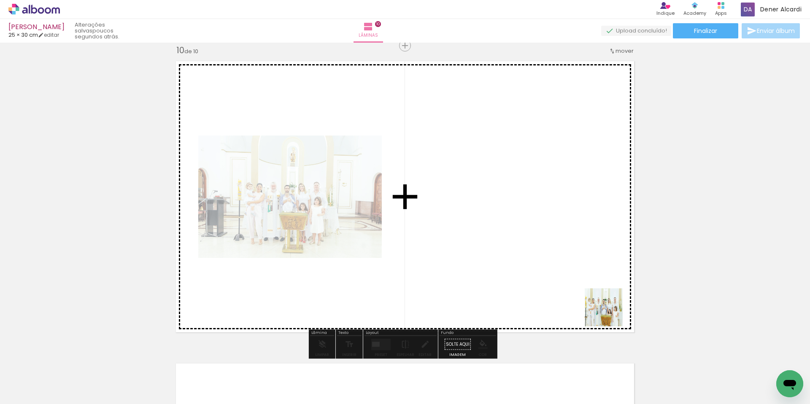
drag, startPoint x: 675, startPoint y: 382, endPoint x: 643, endPoint y: 286, distance: 101.8
click at [550, 264] on quentale-workspace at bounding box center [405, 202] width 810 height 404
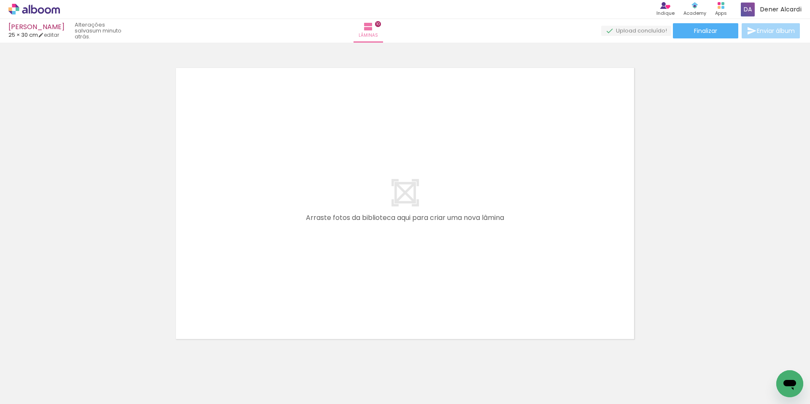
scroll to position [0, 1521]
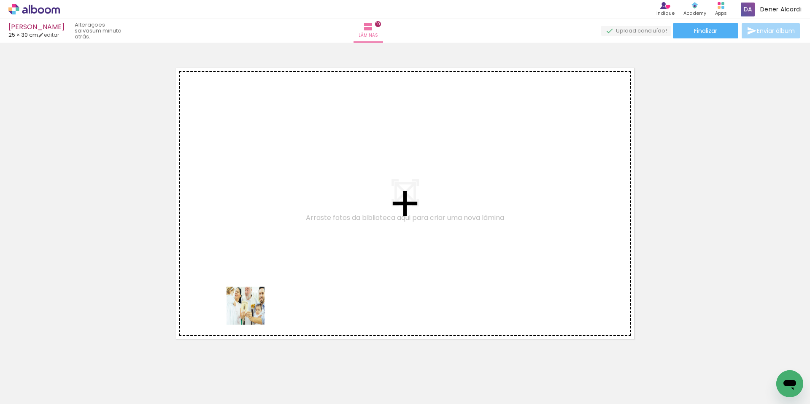
drag, startPoint x: 252, startPoint y: 312, endPoint x: 275, endPoint y: 244, distance: 71.8
click at [275, 244] on quentale-workspace at bounding box center [405, 202] width 810 height 404
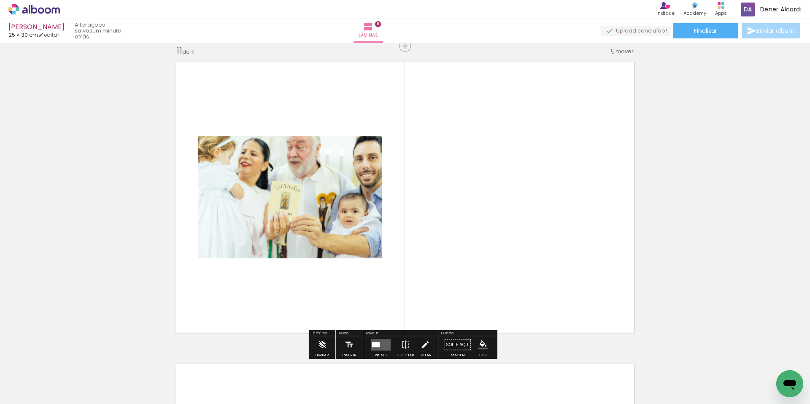
scroll to position [3031, 0]
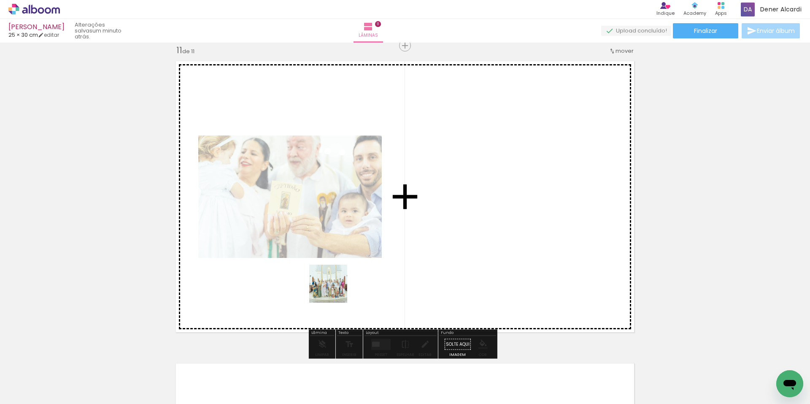
drag, startPoint x: 320, startPoint y: 307, endPoint x: 350, endPoint y: 280, distance: 40.6
click at [346, 274] on quentale-workspace at bounding box center [405, 202] width 810 height 404
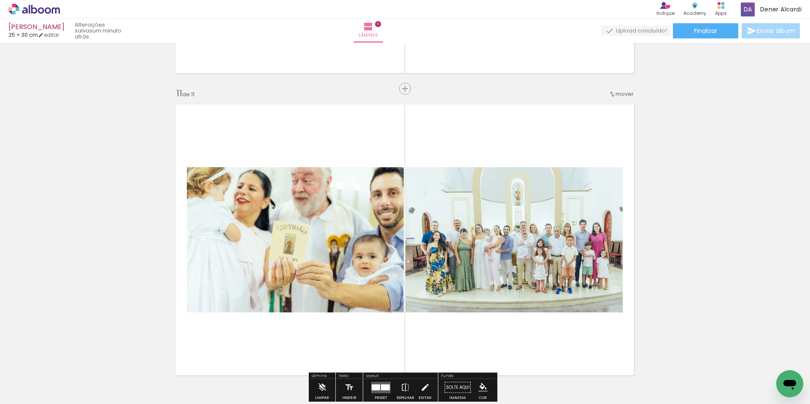
scroll to position [2904, 0]
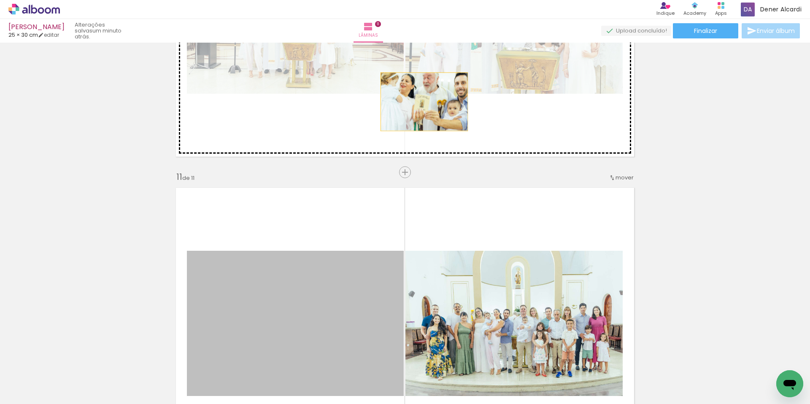
drag, startPoint x: 340, startPoint y: 293, endPoint x: 421, endPoint y: 102, distance: 208.1
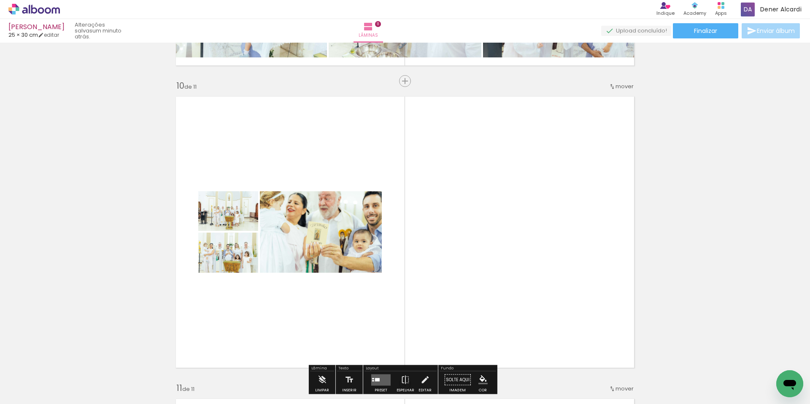
scroll to position [2778, 0]
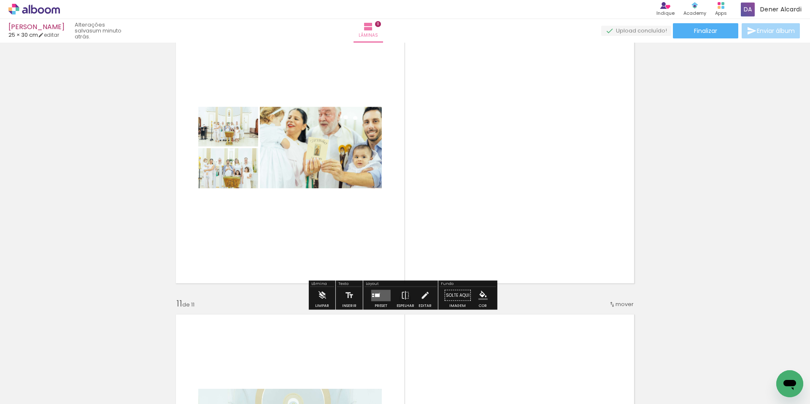
click at [377, 293] on quentale-layouter at bounding box center [380, 294] width 19 height 11
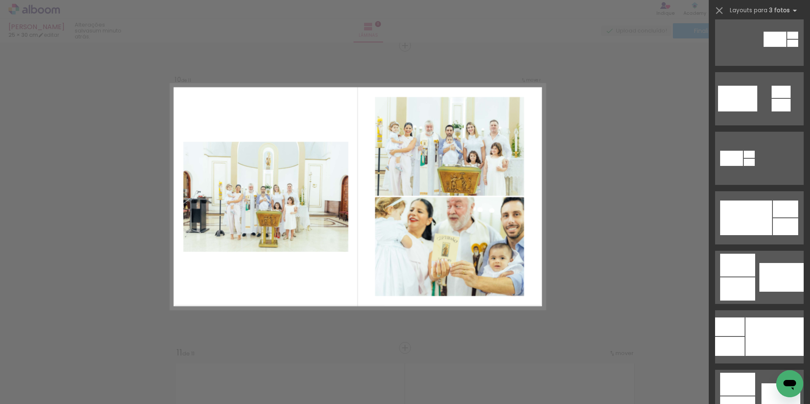
scroll to position [380, 0]
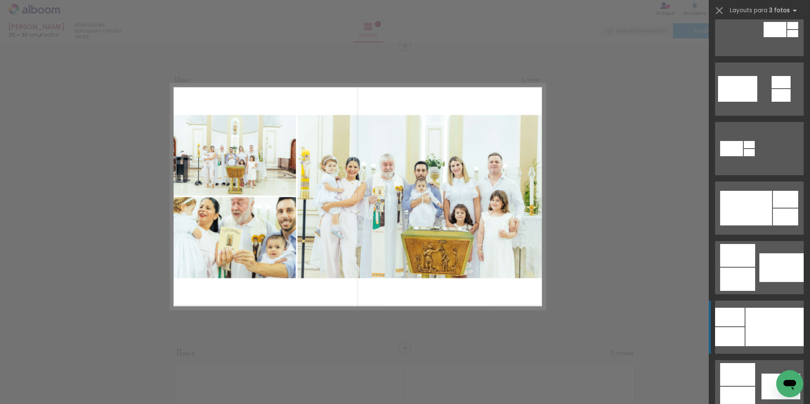
click at [761, 330] on div at bounding box center [774, 326] width 58 height 38
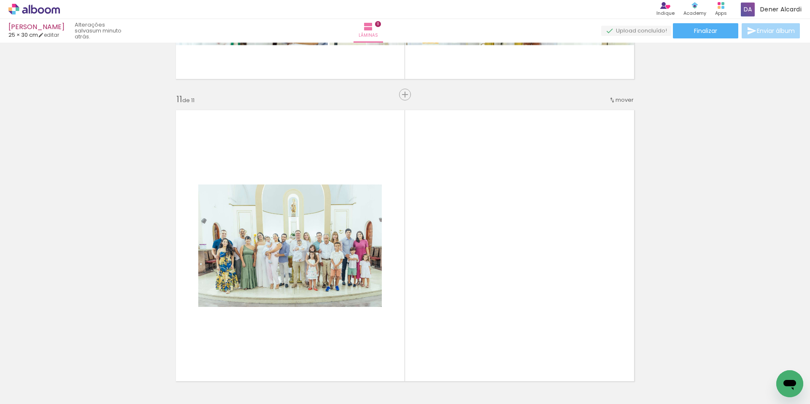
scroll to position [3024, 0]
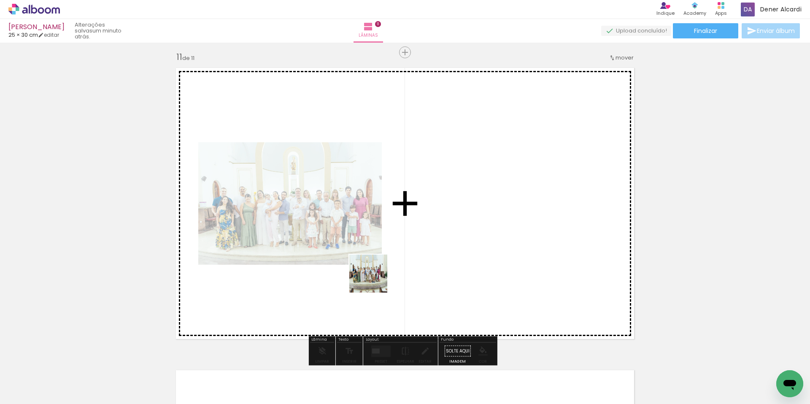
drag, startPoint x: 341, startPoint y: 353, endPoint x: 399, endPoint y: 248, distance: 119.7
click at [399, 248] on quentale-workspace at bounding box center [405, 202] width 810 height 404
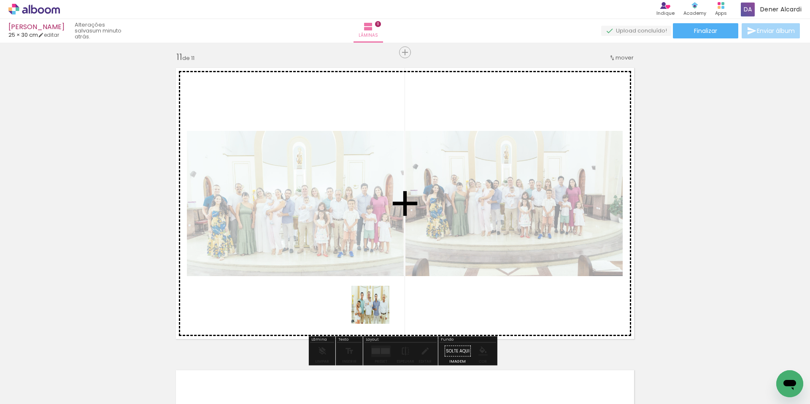
drag, startPoint x: 377, startPoint y: 311, endPoint x: 467, endPoint y: 277, distance: 96.4
click at [388, 277] on quentale-workspace at bounding box center [405, 202] width 810 height 404
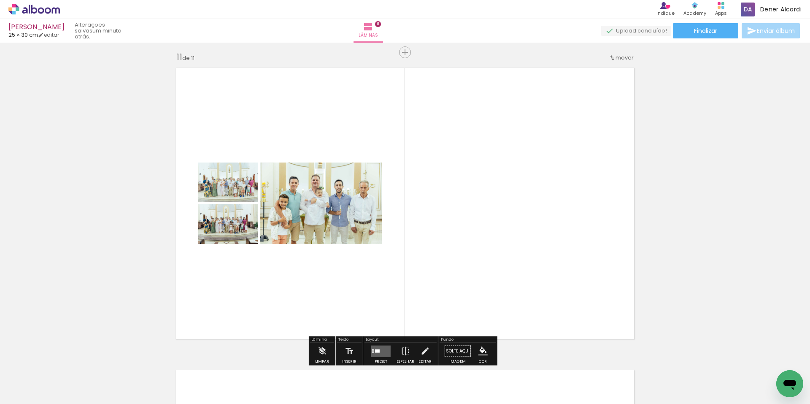
click at [376, 348] on quentale-layouter at bounding box center [380, 350] width 19 height 11
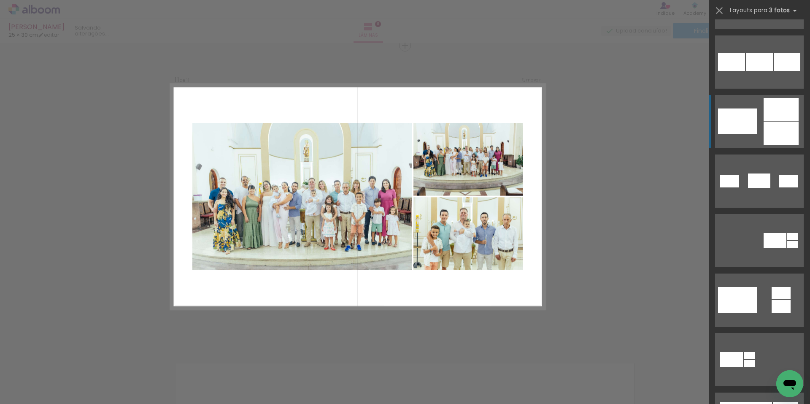
scroll to position [337, 0]
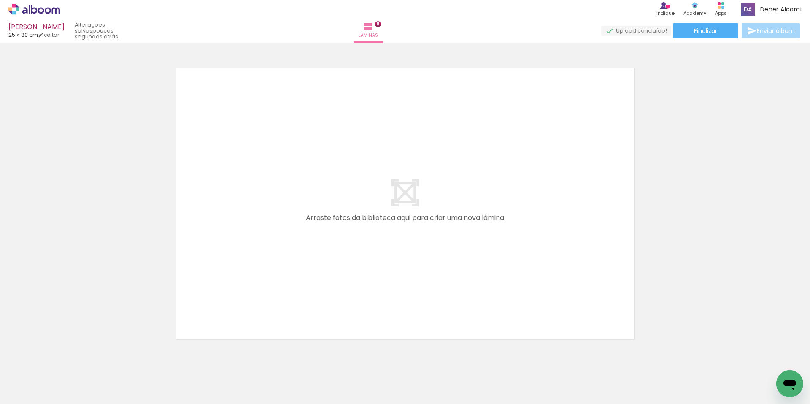
scroll to position [0, 1626]
drag, startPoint x: 305, startPoint y: 371, endPoint x: 331, endPoint y: 357, distance: 29.5
click at [313, 281] on quentale-workspace at bounding box center [405, 202] width 810 height 404
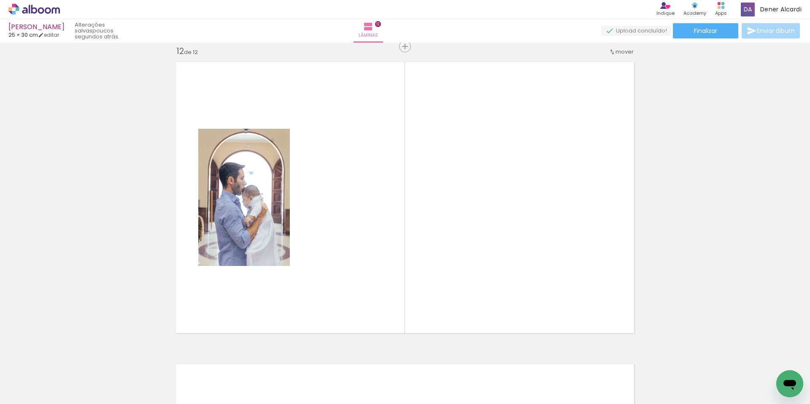
scroll to position [3333, 0]
drag, startPoint x: 356, startPoint y: 366, endPoint x: 489, endPoint y: 307, distance: 145.0
click at [385, 288] on quentale-workspace at bounding box center [405, 202] width 810 height 404
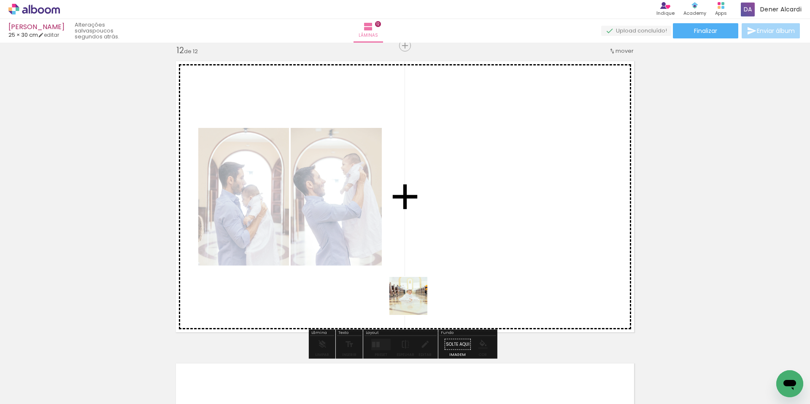
drag, startPoint x: 415, startPoint y: 302, endPoint x: 436, endPoint y: 352, distance: 54.0
click at [428, 268] on quentale-workspace at bounding box center [405, 202] width 810 height 404
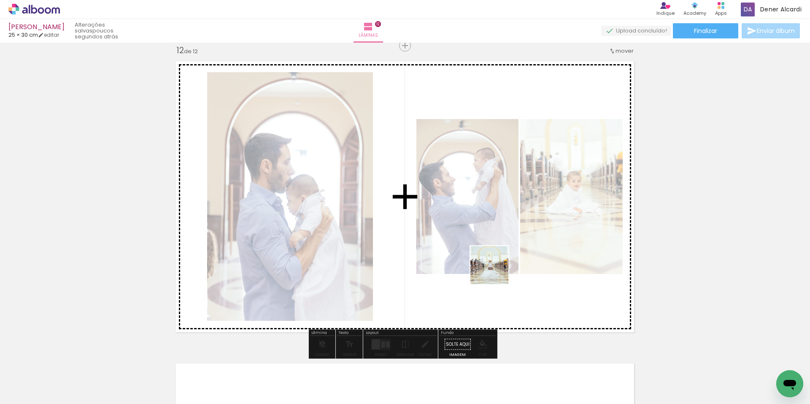
drag, startPoint x: 488, startPoint y: 283, endPoint x: 573, endPoint y: 273, distance: 85.8
click at [496, 268] on quentale-workspace at bounding box center [405, 202] width 810 height 404
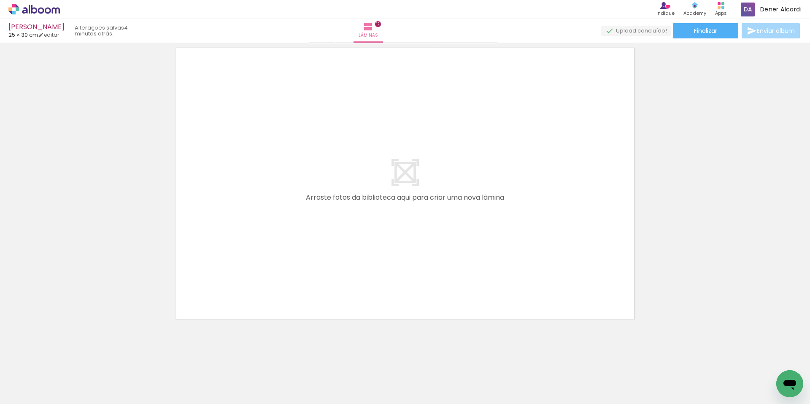
scroll to position [3650, 0]
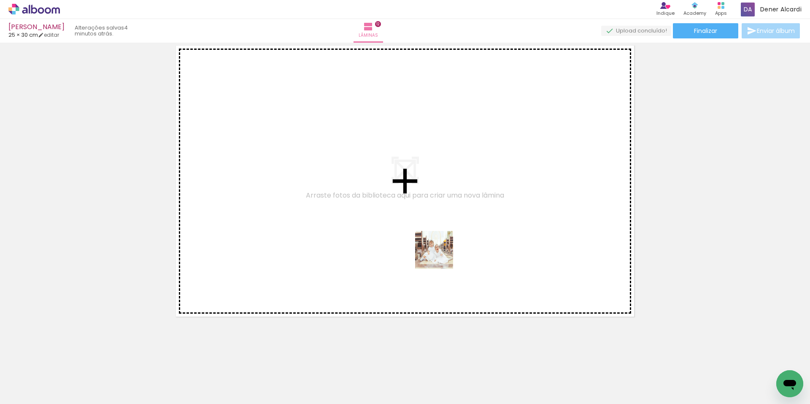
drag, startPoint x: 492, startPoint y: 376, endPoint x: 440, endPoint y: 256, distance: 130.9
click at [440, 256] on quentale-workspace at bounding box center [405, 202] width 810 height 404
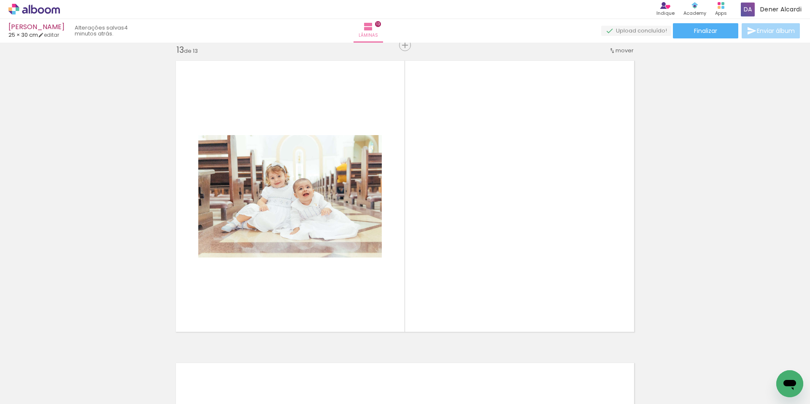
scroll to position [3635, 0]
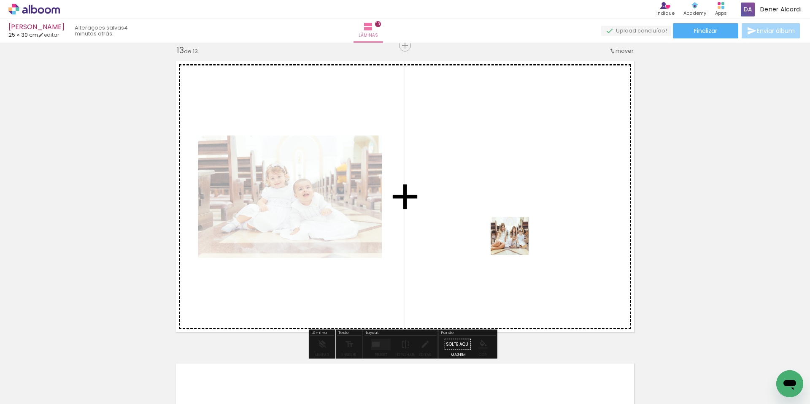
drag, startPoint x: 542, startPoint y: 378, endPoint x: 516, endPoint y: 242, distance: 138.4
click at [516, 242] on quentale-workspace at bounding box center [405, 202] width 810 height 404
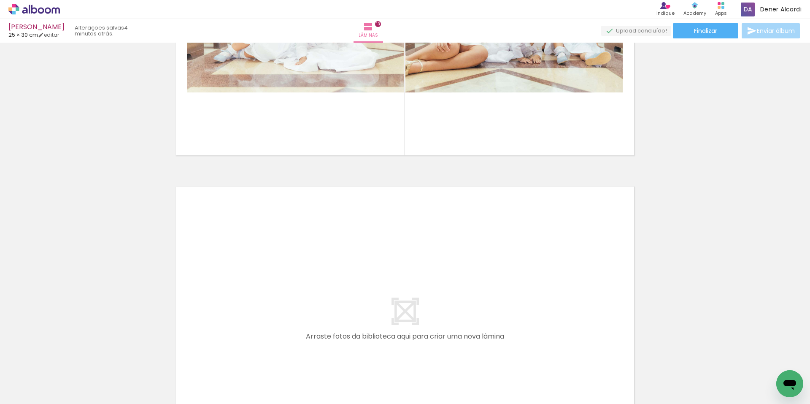
scroll to position [3888, 0]
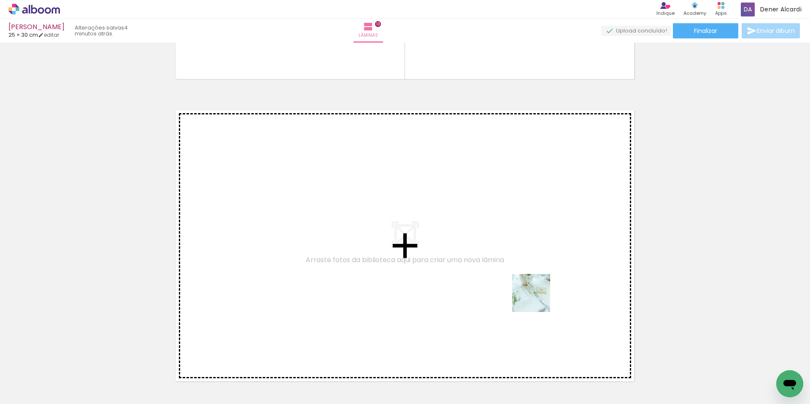
drag, startPoint x: 537, startPoint y: 299, endPoint x: 480, endPoint y: 256, distance: 71.9
click at [480, 256] on quentale-workspace at bounding box center [405, 202] width 810 height 404
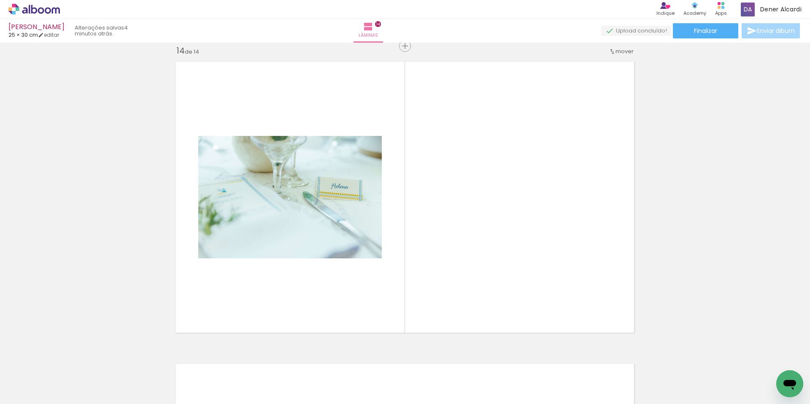
scroll to position [3937, 0]
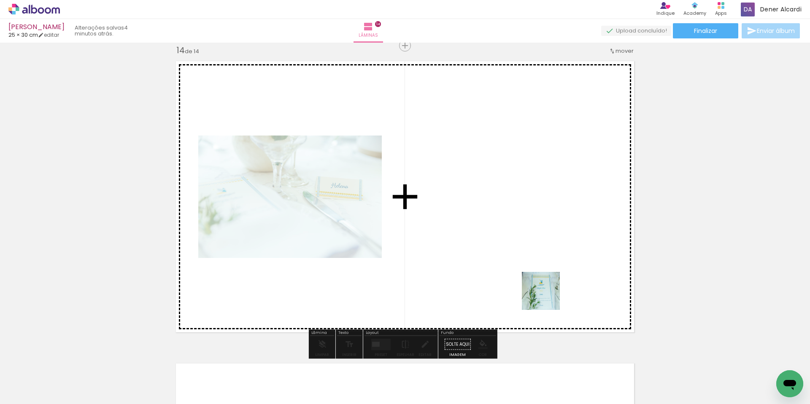
drag, startPoint x: 637, startPoint y: 374, endPoint x: 506, endPoint y: 243, distance: 185.2
click at [506, 243] on quentale-workspace at bounding box center [405, 202] width 810 height 404
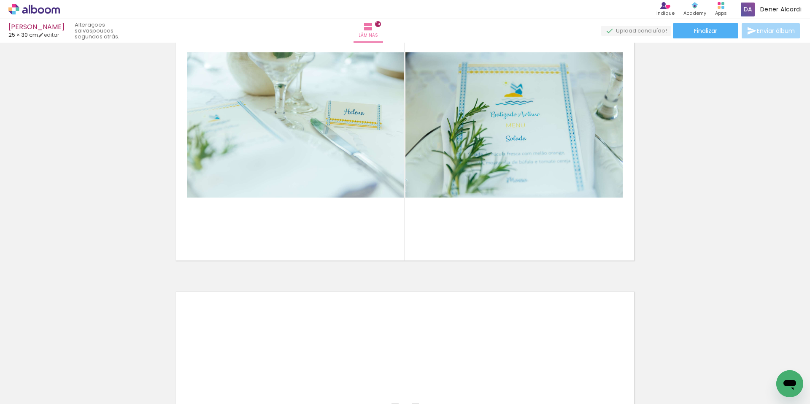
scroll to position [4021, 0]
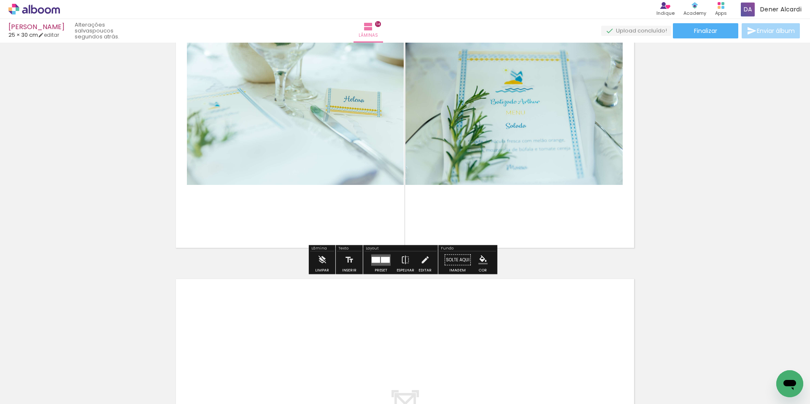
click at [384, 259] on div at bounding box center [385, 259] width 9 height 6
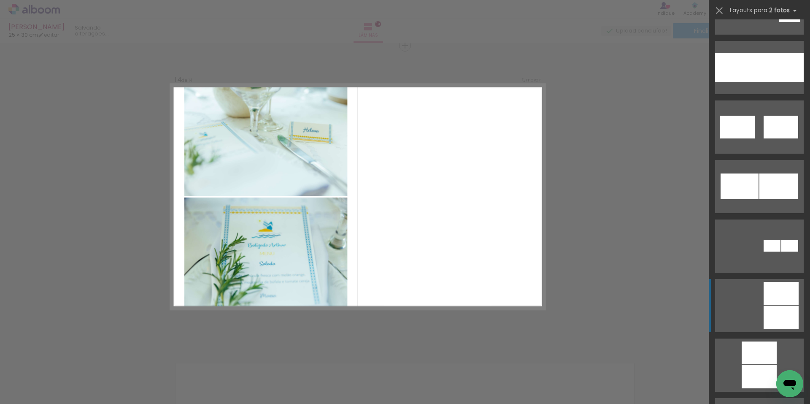
scroll to position [843, 0]
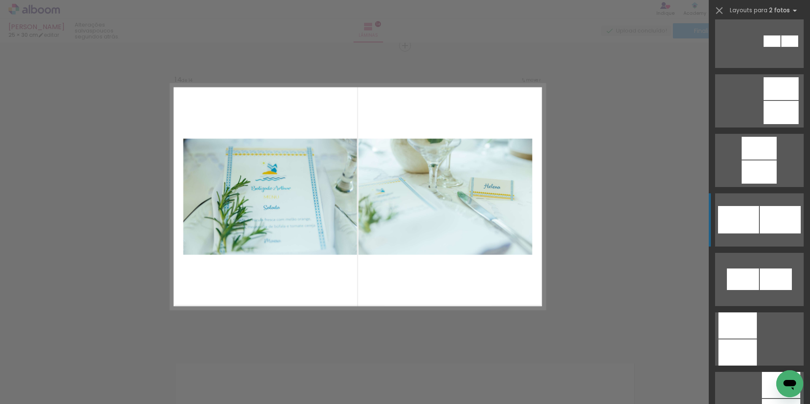
click at [757, 312] on div at bounding box center [737, 325] width 38 height 26
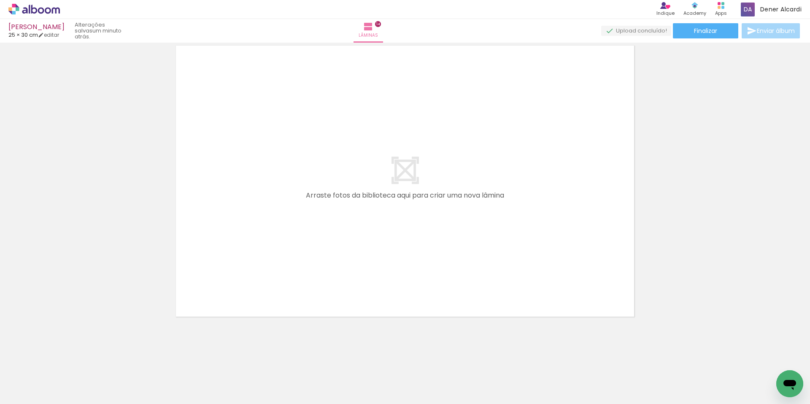
scroll to position [0, 2031]
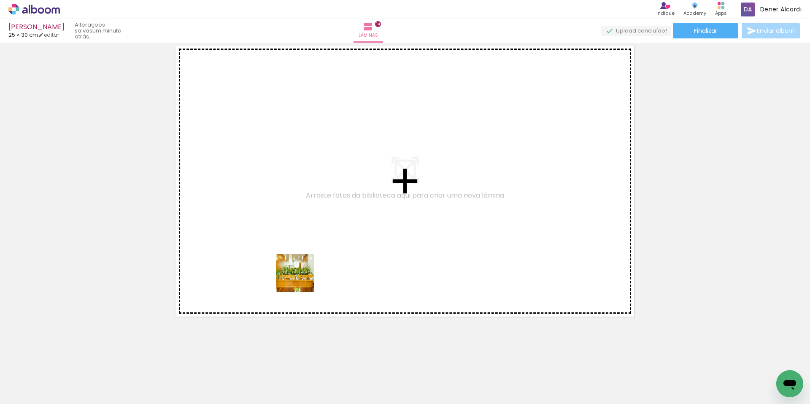
drag, startPoint x: 298, startPoint y: 298, endPoint x: 324, endPoint y: 367, distance: 74.1
click at [301, 278] on quentale-workspace at bounding box center [405, 202] width 810 height 404
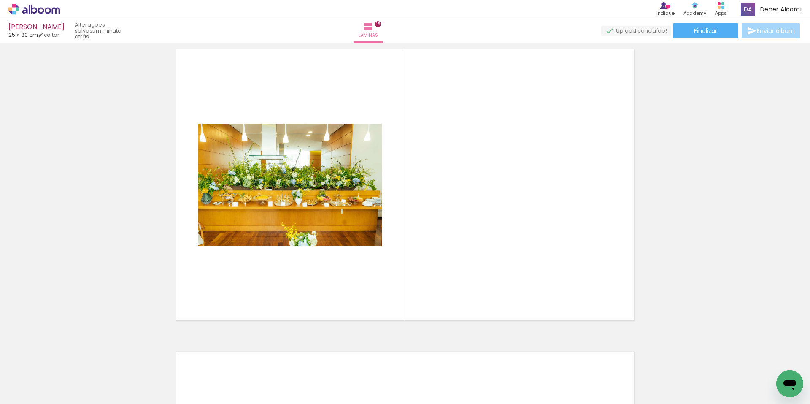
scroll to position [4238, 0]
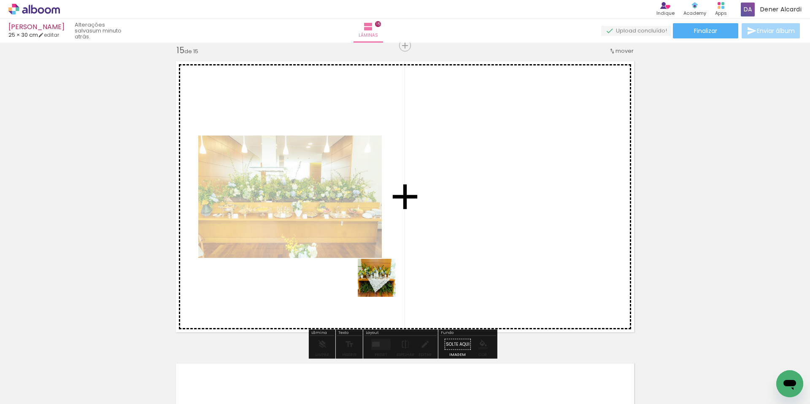
drag, startPoint x: 380, startPoint y: 289, endPoint x: 380, endPoint y: 358, distance: 68.7
click at [387, 278] on quentale-workspace at bounding box center [405, 202] width 810 height 404
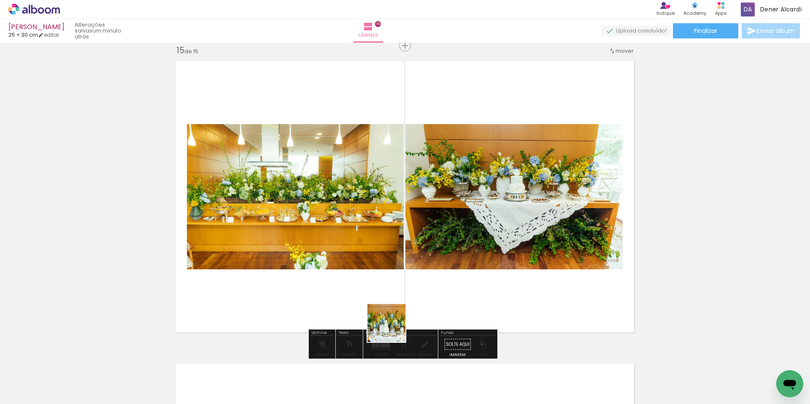
drag, startPoint x: 383, startPoint y: 352, endPoint x: 416, endPoint y: 362, distance: 34.0
click at [412, 265] on quentale-workspace at bounding box center [405, 202] width 810 height 404
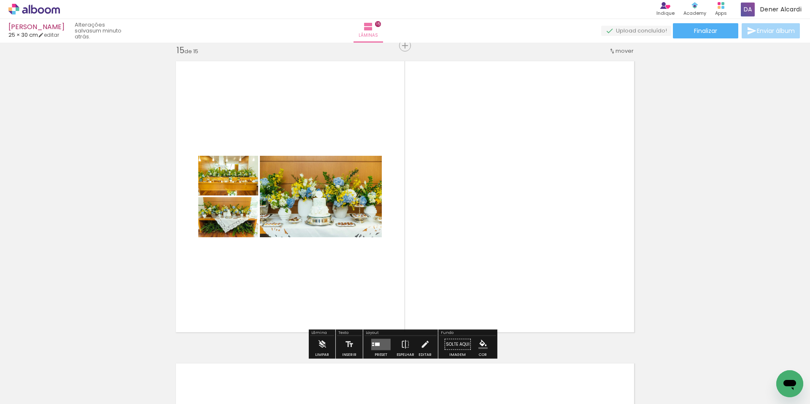
drag, startPoint x: 420, startPoint y: 373, endPoint x: 455, endPoint y: 351, distance: 41.1
click at [435, 260] on quentale-workspace at bounding box center [405, 202] width 810 height 404
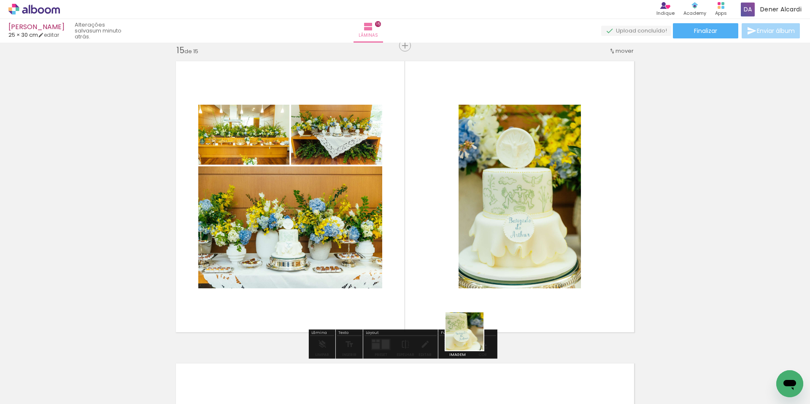
drag, startPoint x: 471, startPoint y: 337, endPoint x: 480, endPoint y: 261, distance: 76.9
click at [480, 261] on quentale-workspace at bounding box center [405, 202] width 810 height 404
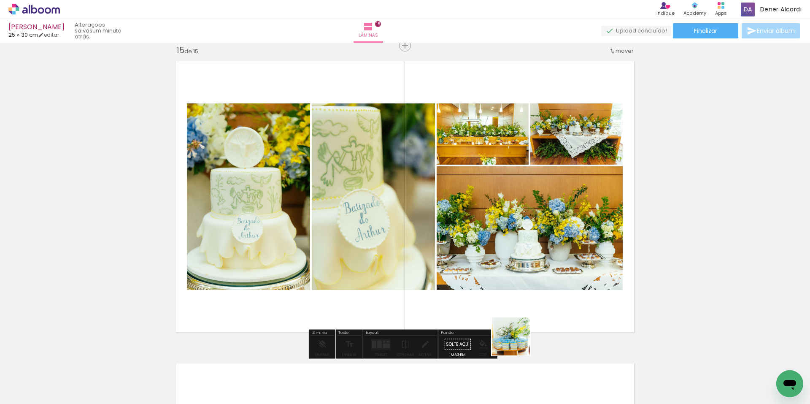
drag, startPoint x: 519, startPoint y: 380, endPoint x: 553, endPoint y: 249, distance: 135.6
click at [524, 260] on quentale-workspace at bounding box center [405, 202] width 810 height 404
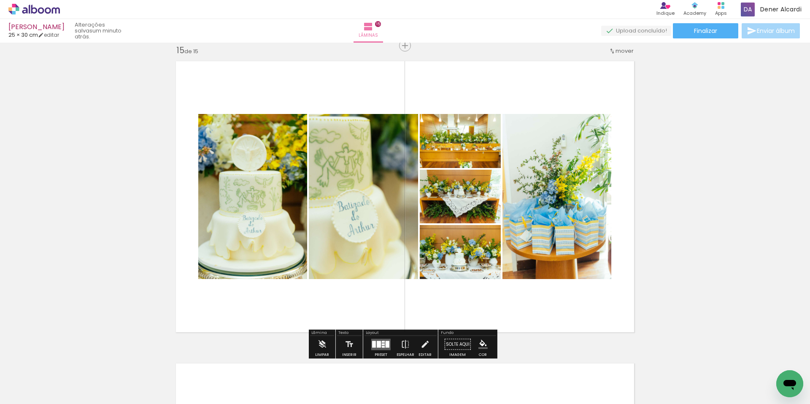
click at [382, 344] on div at bounding box center [383, 344] width 3 height 2
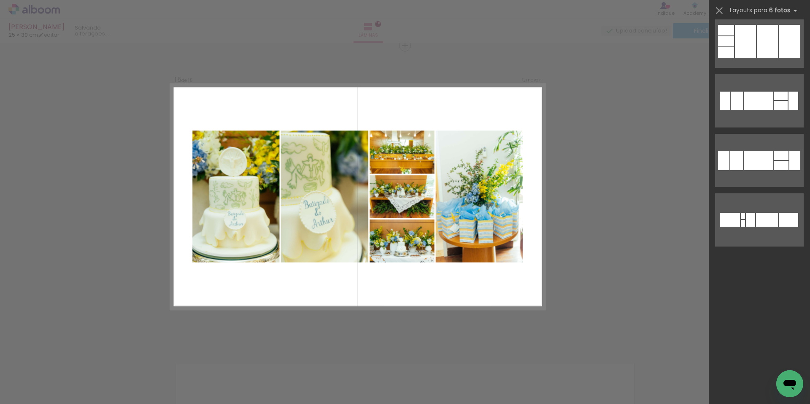
scroll to position [0, 0]
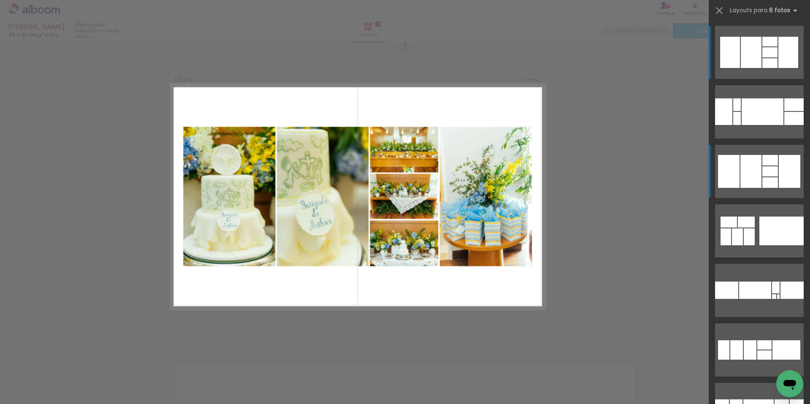
click at [754, 175] on div at bounding box center [750, 171] width 21 height 33
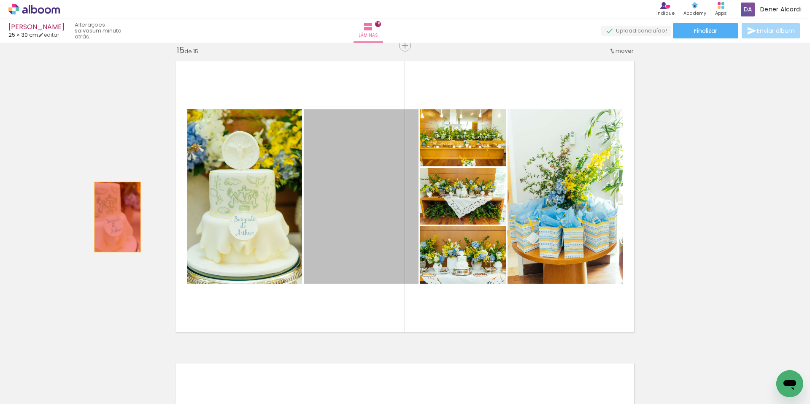
drag, startPoint x: 356, startPoint y: 181, endPoint x: 187, endPoint y: 235, distance: 176.6
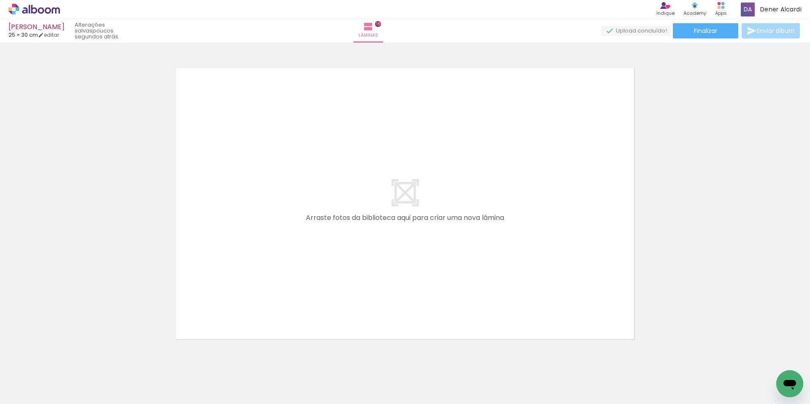
scroll to position [0, 2364]
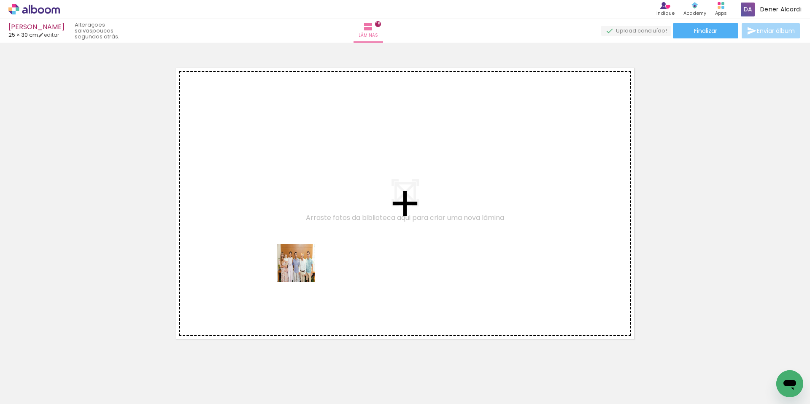
drag, startPoint x: 279, startPoint y: 323, endPoint x: 291, endPoint y: 349, distance: 28.5
click at [305, 265] on quentale-workspace at bounding box center [405, 202] width 810 height 404
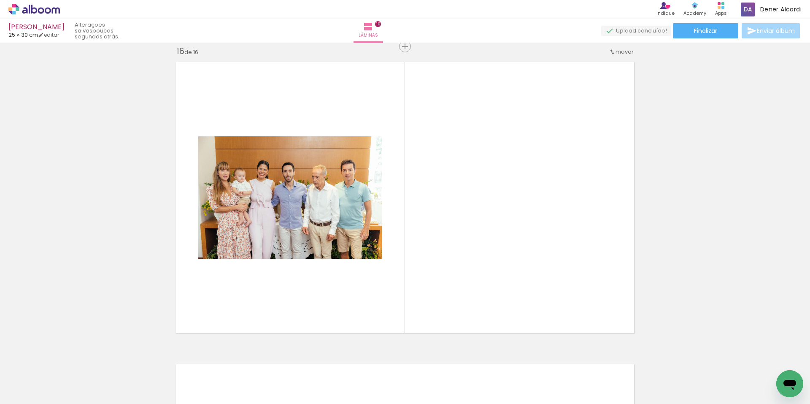
scroll to position [4540, 0]
drag, startPoint x: 282, startPoint y: 370, endPoint x: 330, endPoint y: 321, distance: 68.6
click at [321, 248] on quentale-workspace at bounding box center [405, 202] width 810 height 404
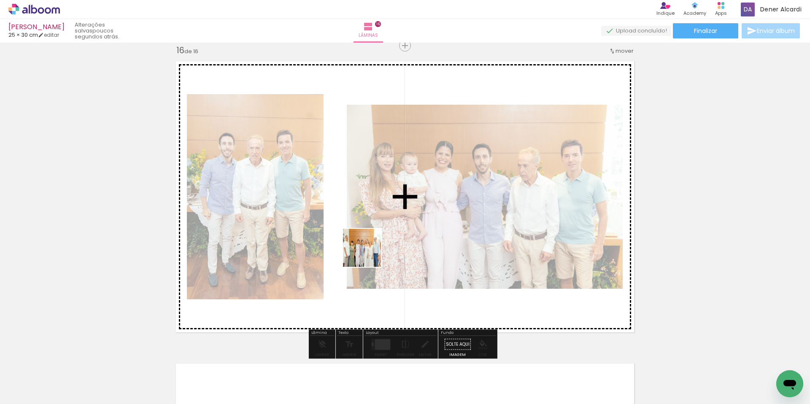
drag, startPoint x: 362, startPoint y: 266, endPoint x: 536, endPoint y: 269, distance: 174.2
click at [369, 251] on quentale-workspace at bounding box center [405, 202] width 810 height 404
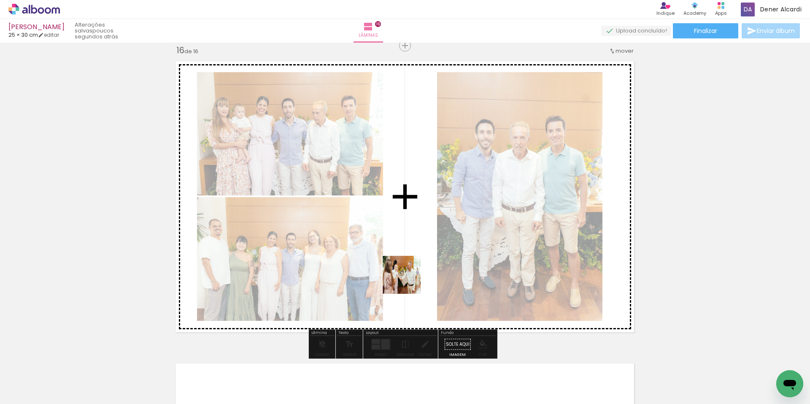
drag, startPoint x: 362, startPoint y: 382, endPoint x: 408, endPoint y: 281, distance: 111.0
click at [408, 281] on quentale-workspace at bounding box center [405, 202] width 810 height 404
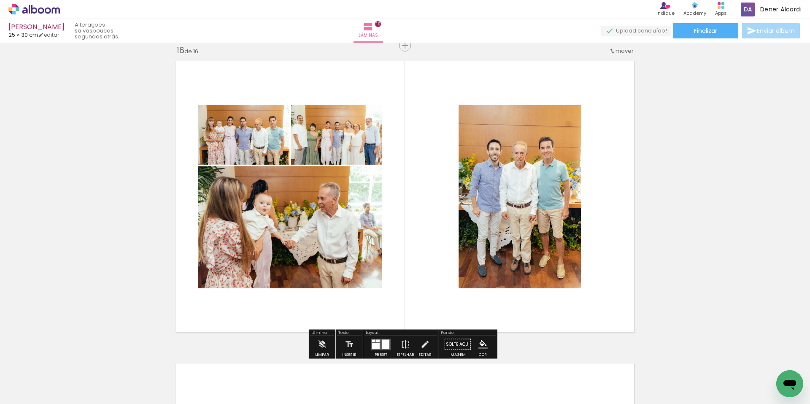
click at [386, 343] on div at bounding box center [386, 343] width 8 height 9
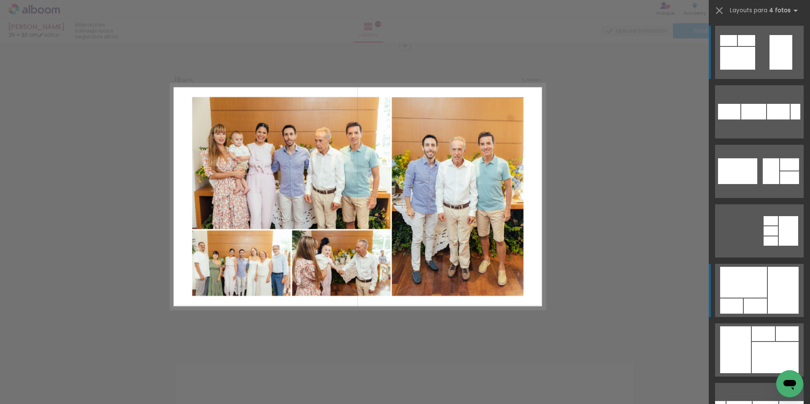
click at [747, 297] on div at bounding box center [743, 282] width 47 height 31
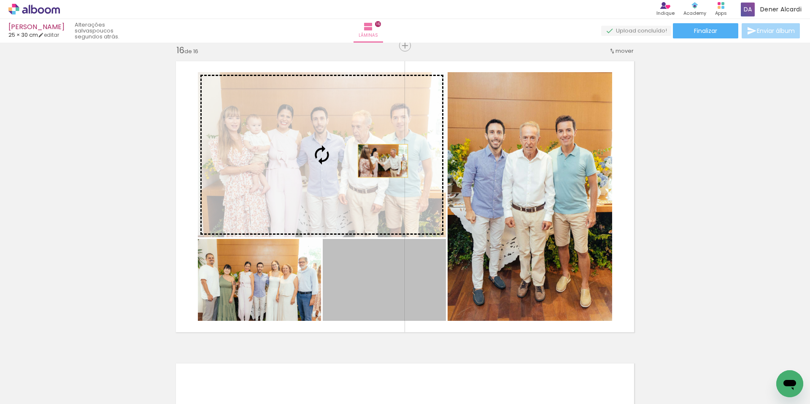
drag, startPoint x: 370, startPoint y: 284, endPoint x: 380, endPoint y: 161, distance: 123.5
click at [0, 0] on slot at bounding box center [0, 0] width 0 height 0
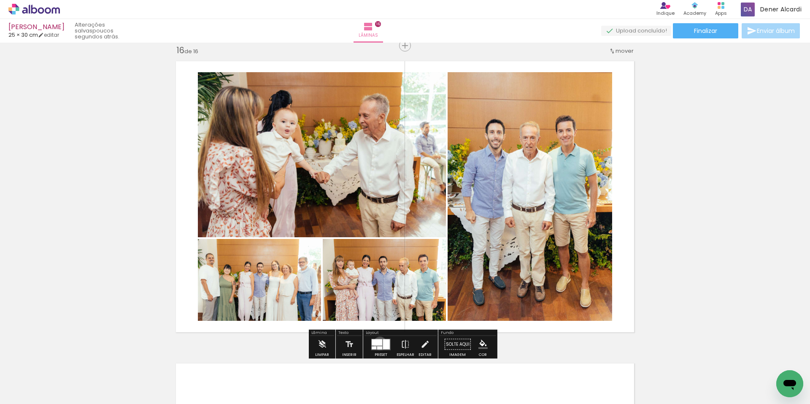
click at [378, 343] on div at bounding box center [377, 342] width 11 height 6
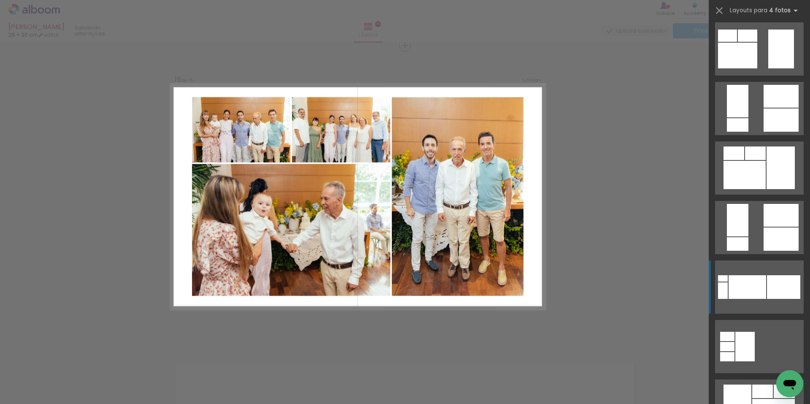
scroll to position [1124, 0]
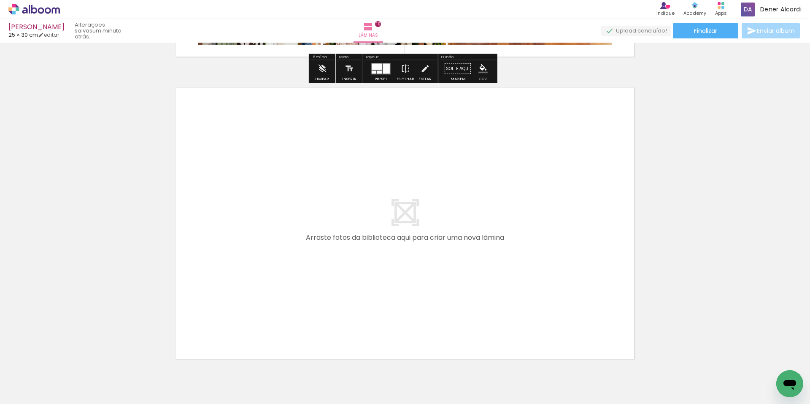
scroll to position [4858, 0]
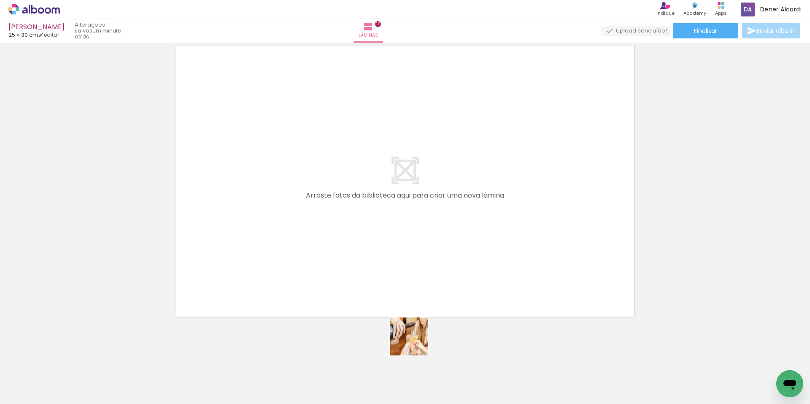
drag, startPoint x: 415, startPoint y: 342, endPoint x: 423, endPoint y: 286, distance: 56.6
click at [410, 263] on quentale-workspace at bounding box center [405, 202] width 810 height 404
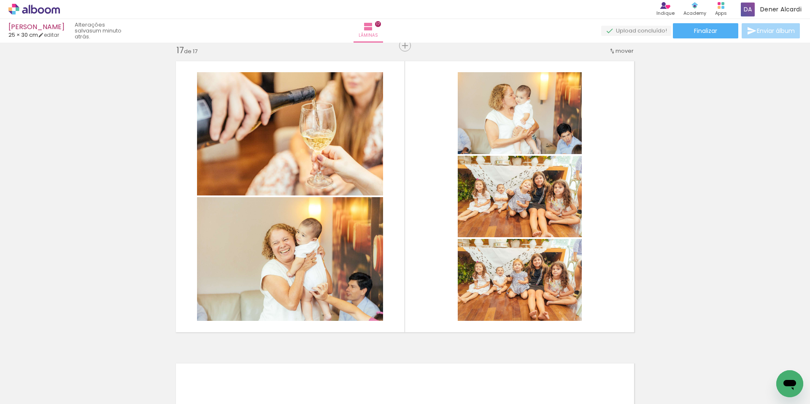
scroll to position [0, 2364]
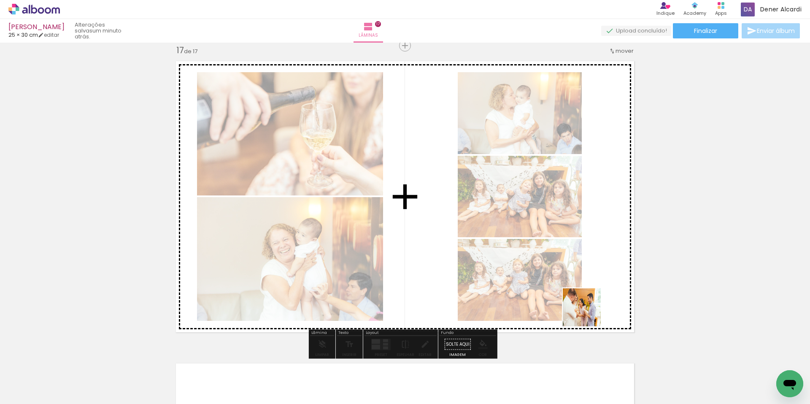
drag, startPoint x: 588, startPoint y: 313, endPoint x: 683, endPoint y: 346, distance: 100.4
click at [547, 283] on quentale-workspace at bounding box center [405, 202] width 810 height 404
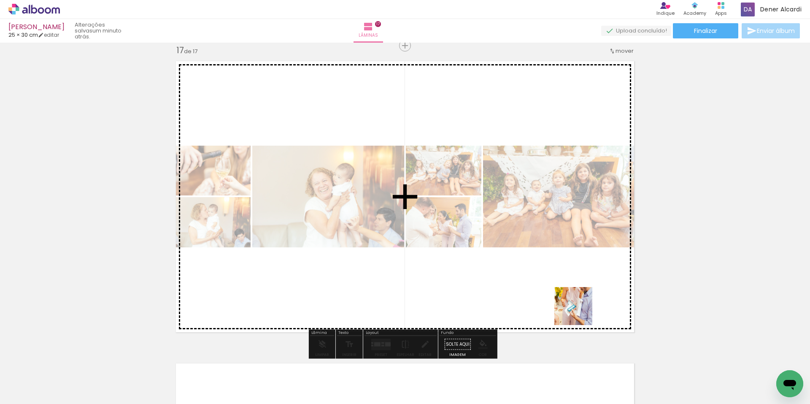
drag, startPoint x: 687, startPoint y: 378, endPoint x: 662, endPoint y: 318, distance: 65.6
click at [540, 288] on quentale-workspace at bounding box center [405, 202] width 810 height 404
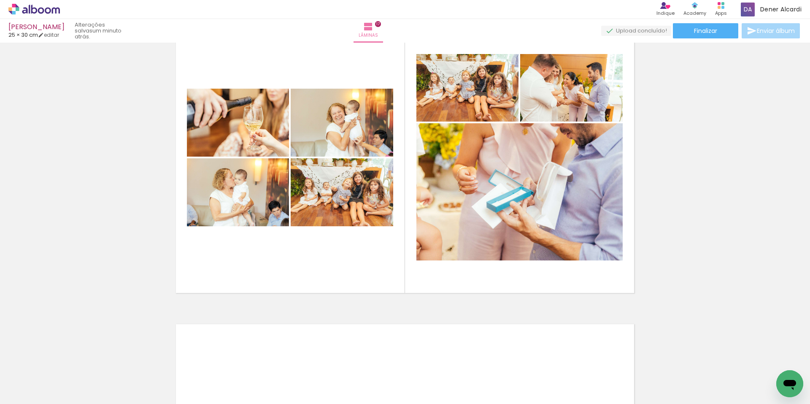
scroll to position [4842, 0]
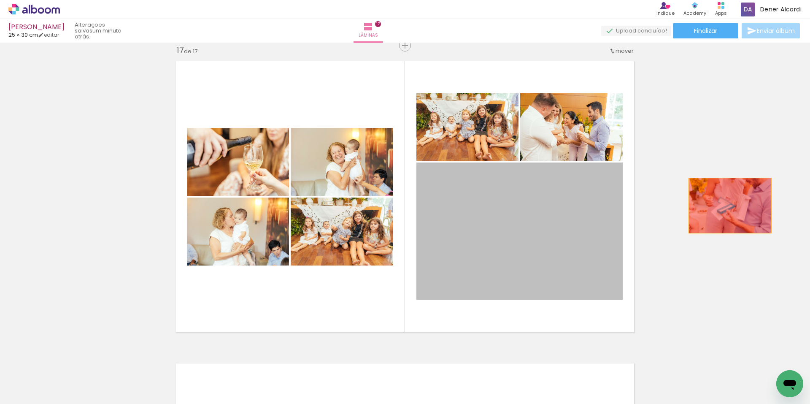
drag, startPoint x: 568, startPoint y: 207, endPoint x: 673, endPoint y: 182, distance: 108.4
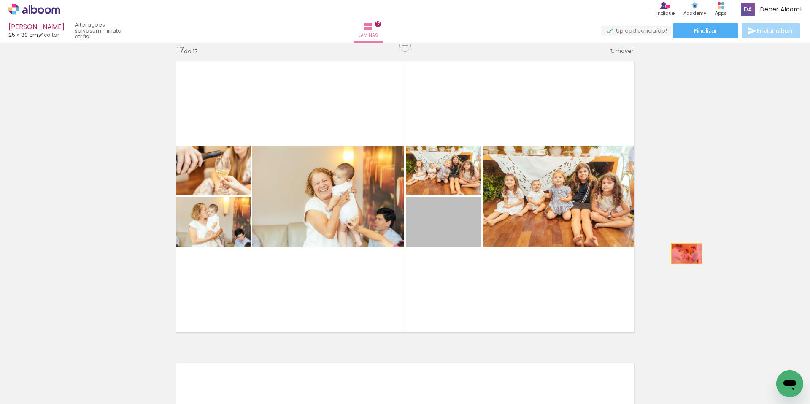
drag, startPoint x: 441, startPoint y: 232, endPoint x: 683, endPoint y: 253, distance: 243.5
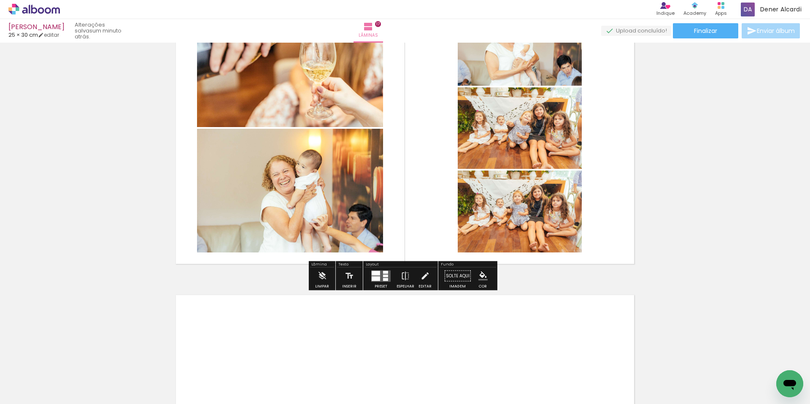
scroll to position [4927, 0]
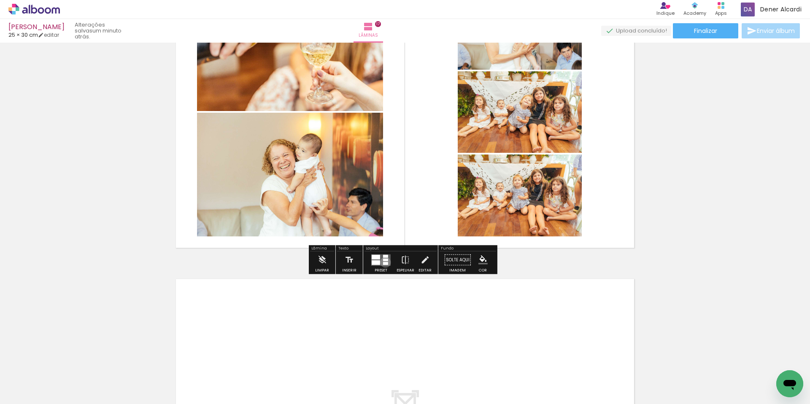
click at [383, 262] on div at bounding box center [385, 262] width 5 height 3
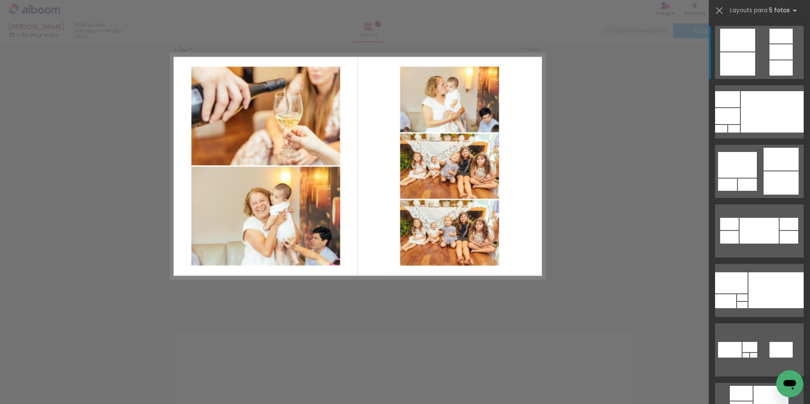
scroll to position [4842, 0]
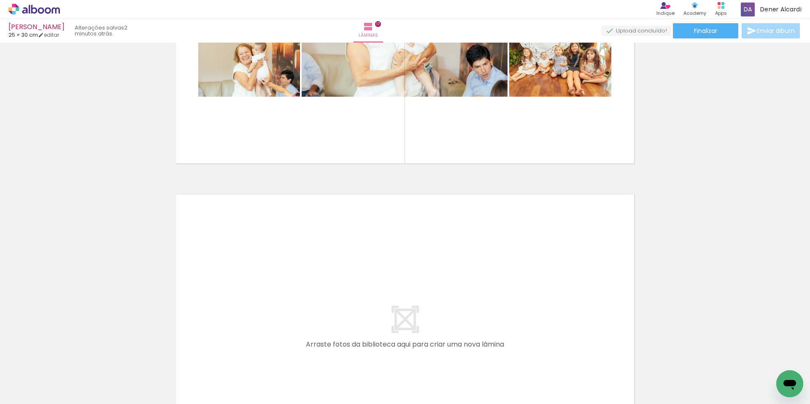
scroll to position [4885, 0]
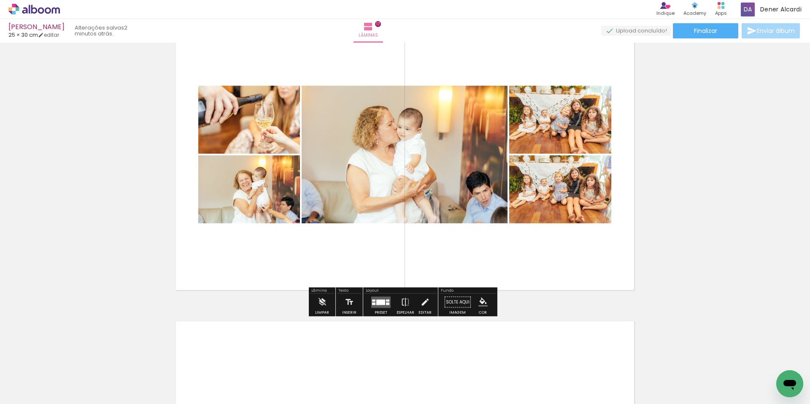
click at [376, 303] on div at bounding box center [380, 301] width 9 height 5
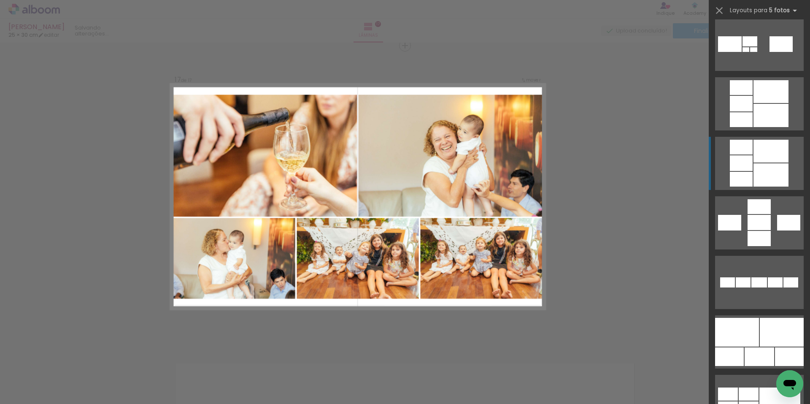
scroll to position [431, 0]
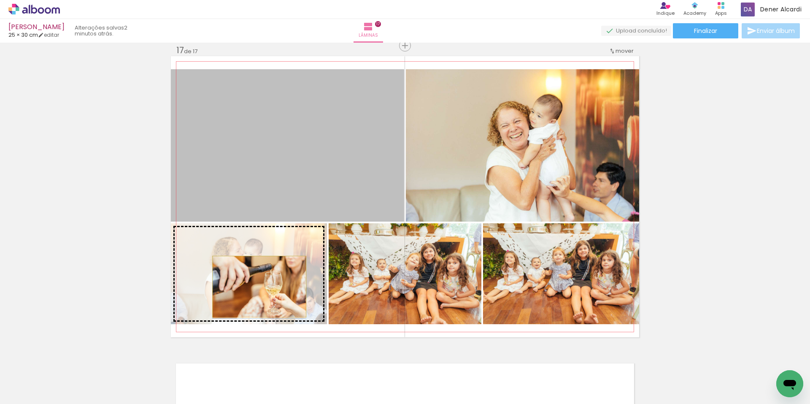
drag, startPoint x: 276, startPoint y: 232, endPoint x: 253, endPoint y: 282, distance: 55.3
click at [0, 0] on slot at bounding box center [0, 0] width 0 height 0
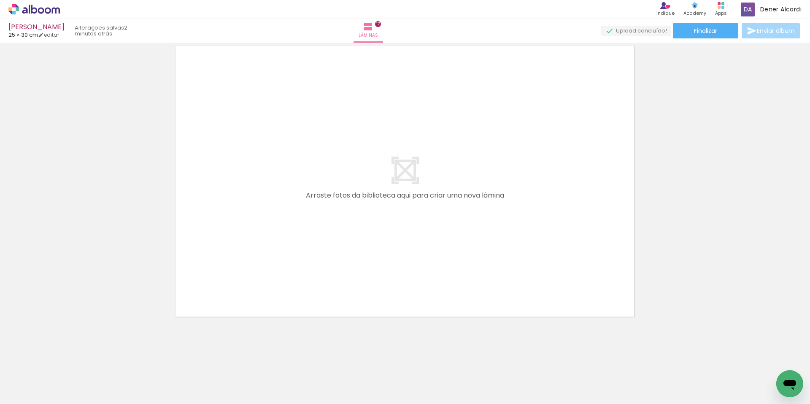
scroll to position [0, 2710]
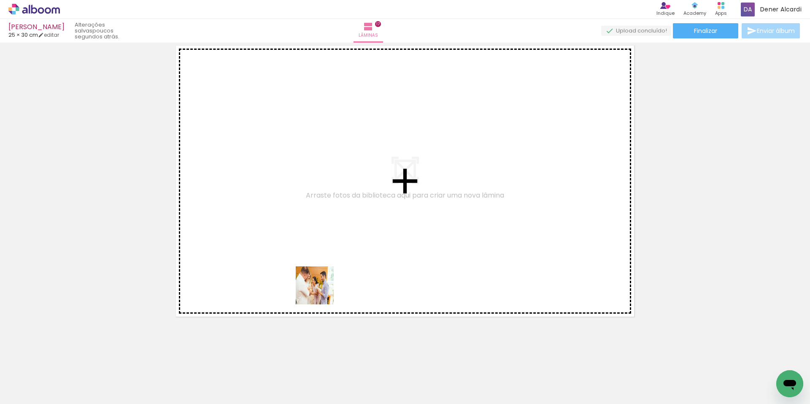
drag, startPoint x: 320, startPoint y: 302, endPoint x: 362, endPoint y: 380, distance: 89.1
click at [323, 274] on quentale-workspace at bounding box center [405, 202] width 810 height 404
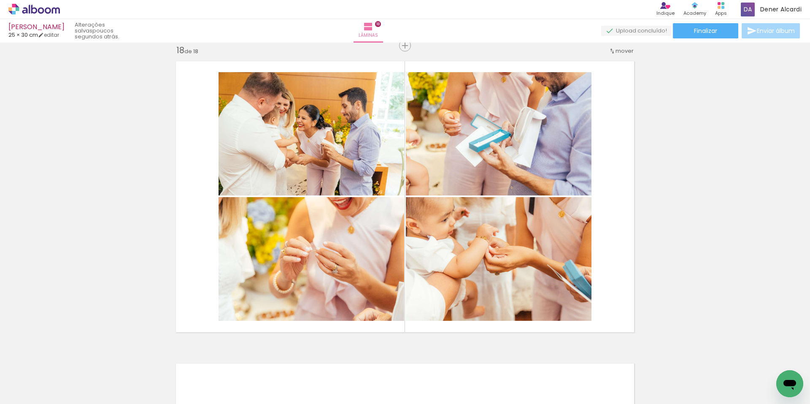
scroll to position [0, 2710]
